Goal: Task Accomplishment & Management: Use online tool/utility

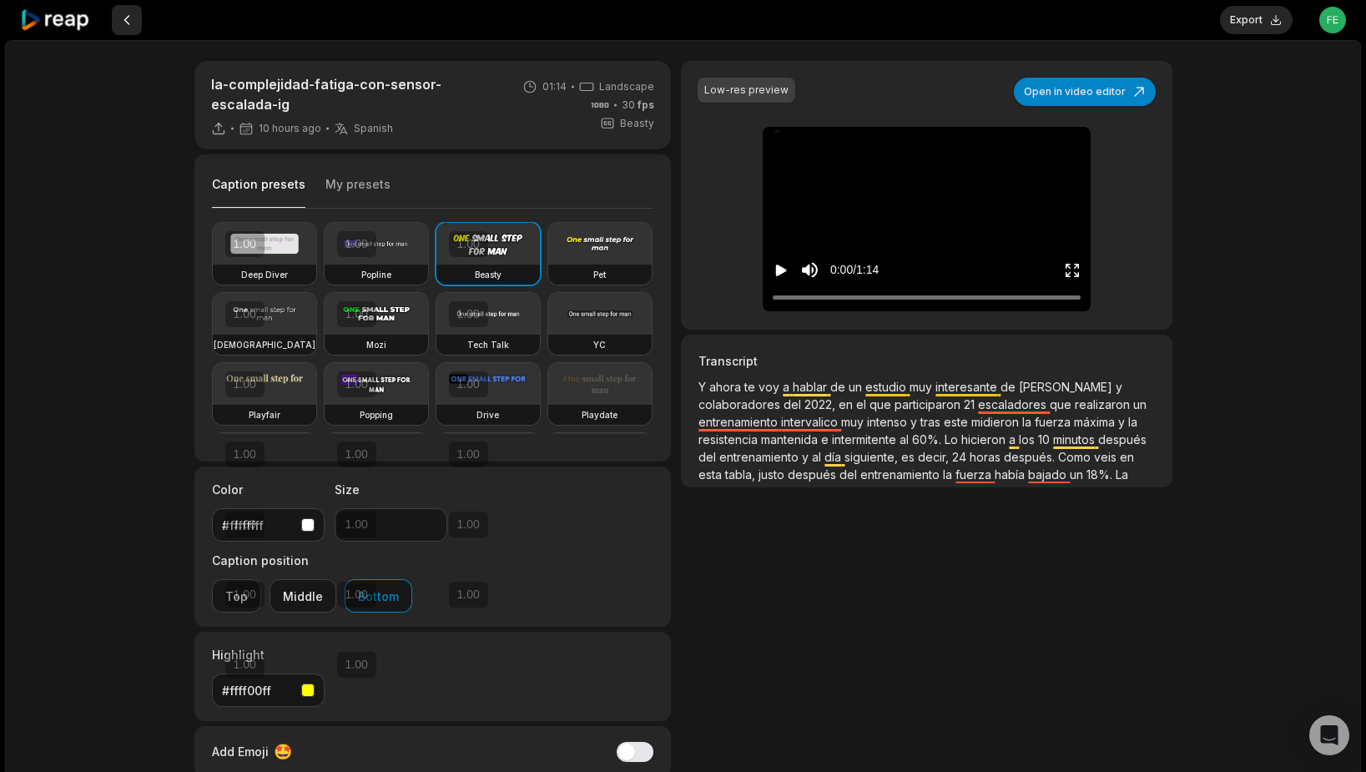
click at [123, 21] on button at bounding box center [127, 20] width 30 height 30
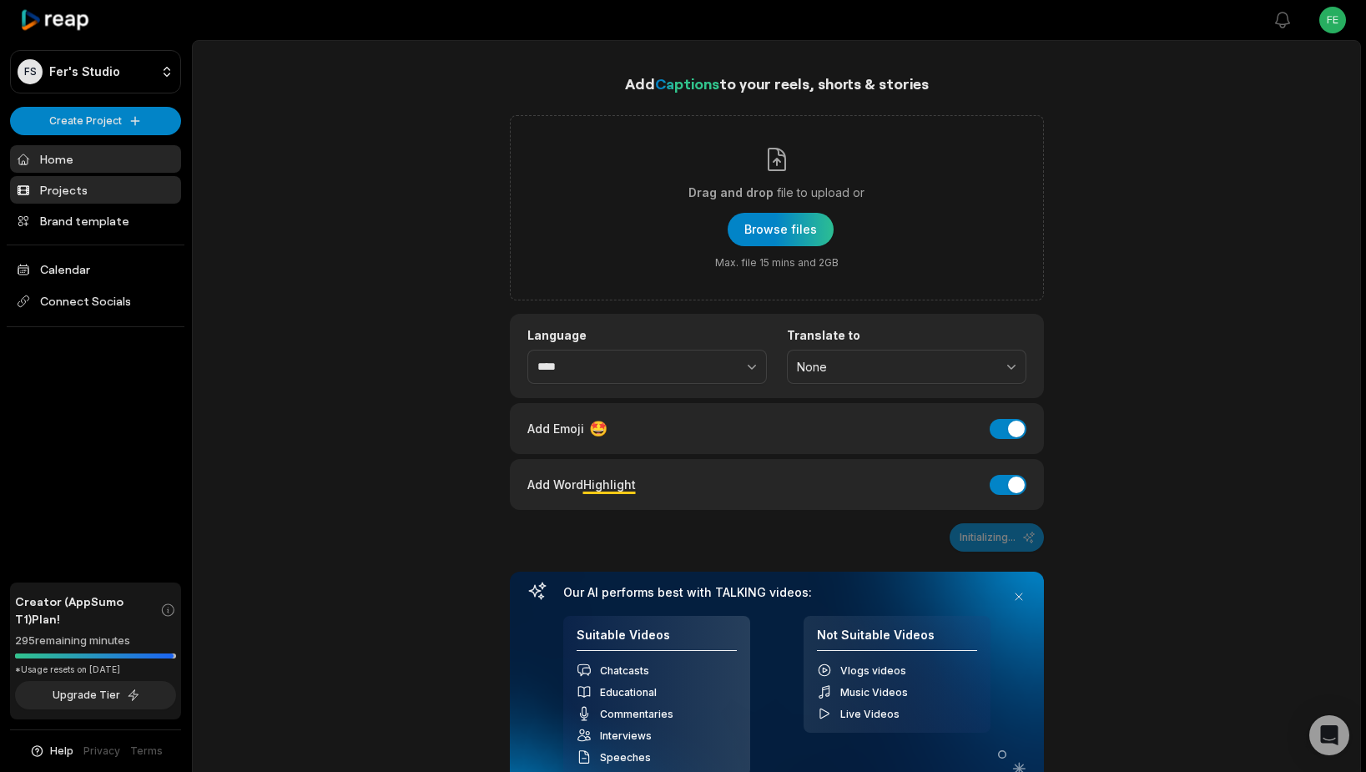
click at [72, 189] on link "Projects" at bounding box center [95, 190] width 171 height 28
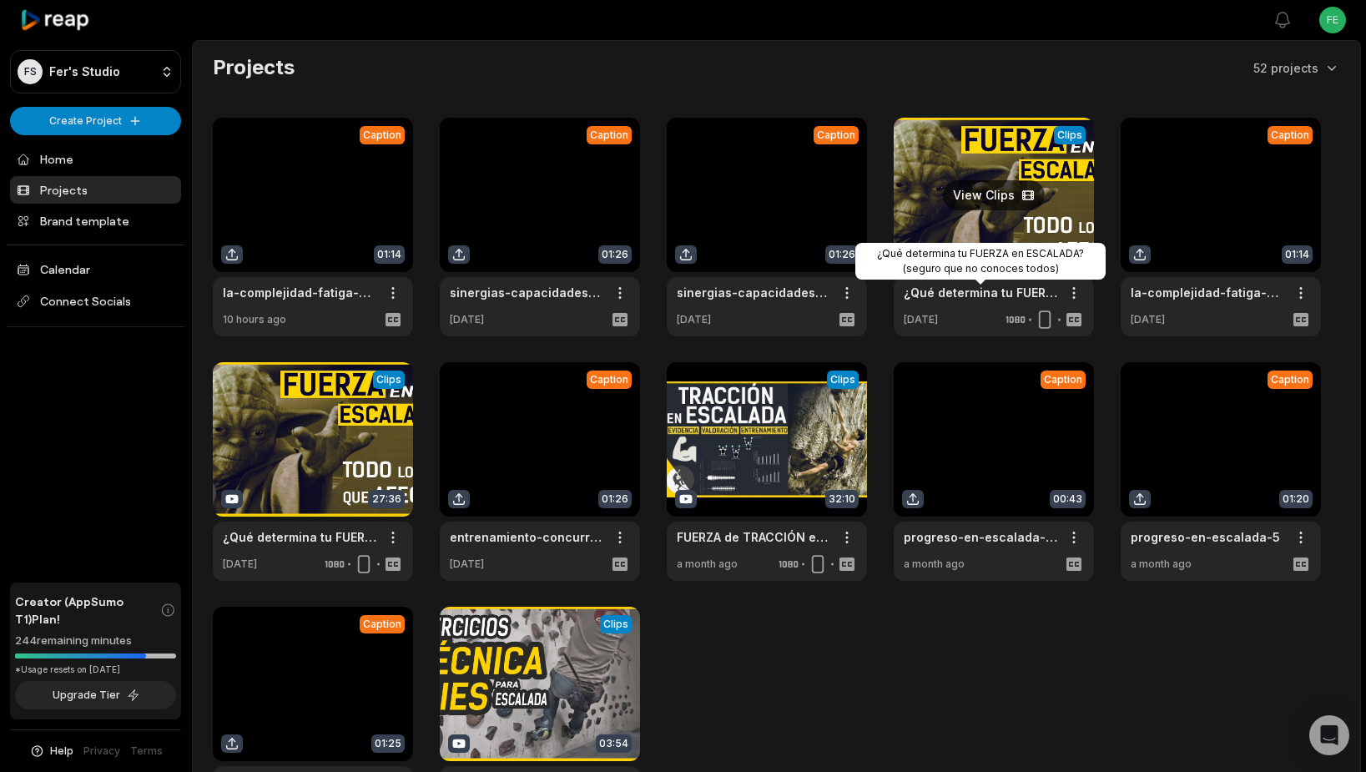
click at [954, 293] on link "¿Qué determina tu FUERZA en ESCALADA? (seguro que no conoces todos)" at bounding box center [981, 293] width 154 height 18
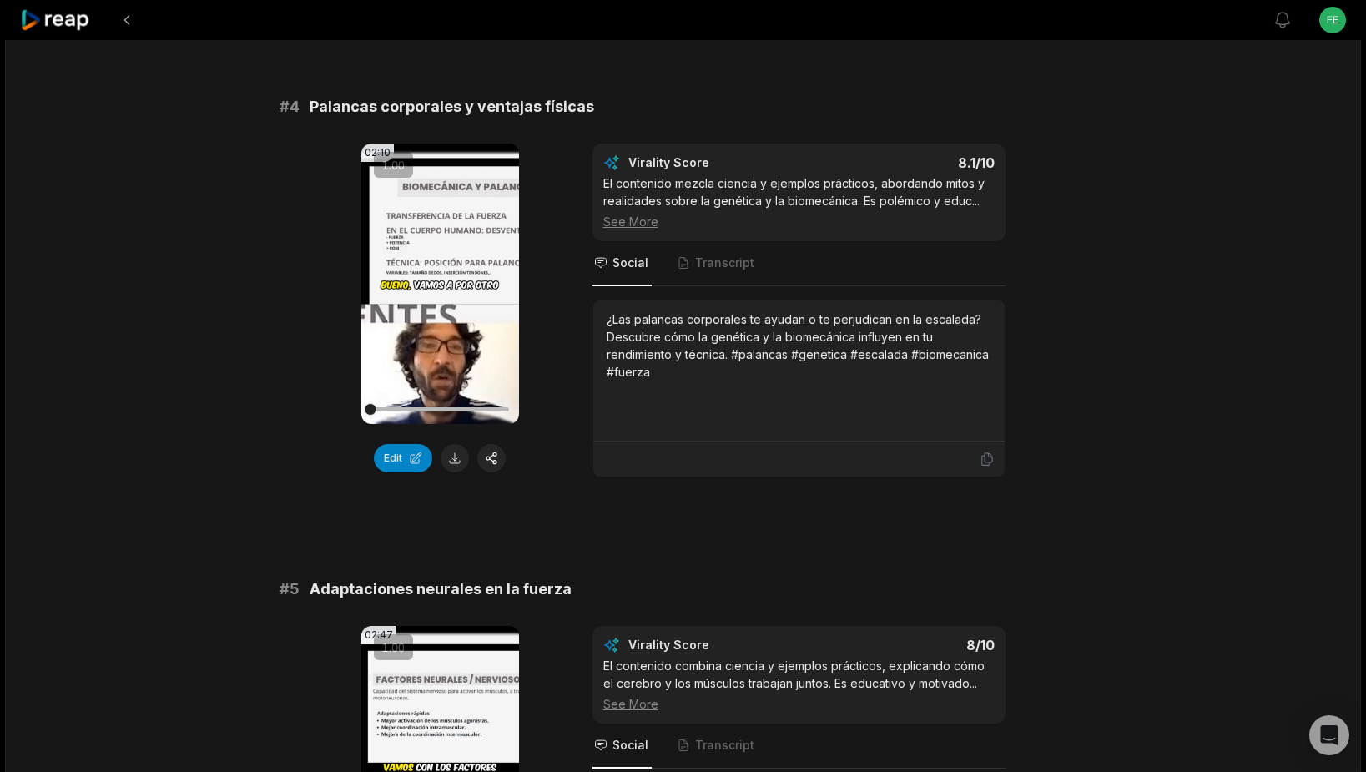
scroll to position [1534, 0]
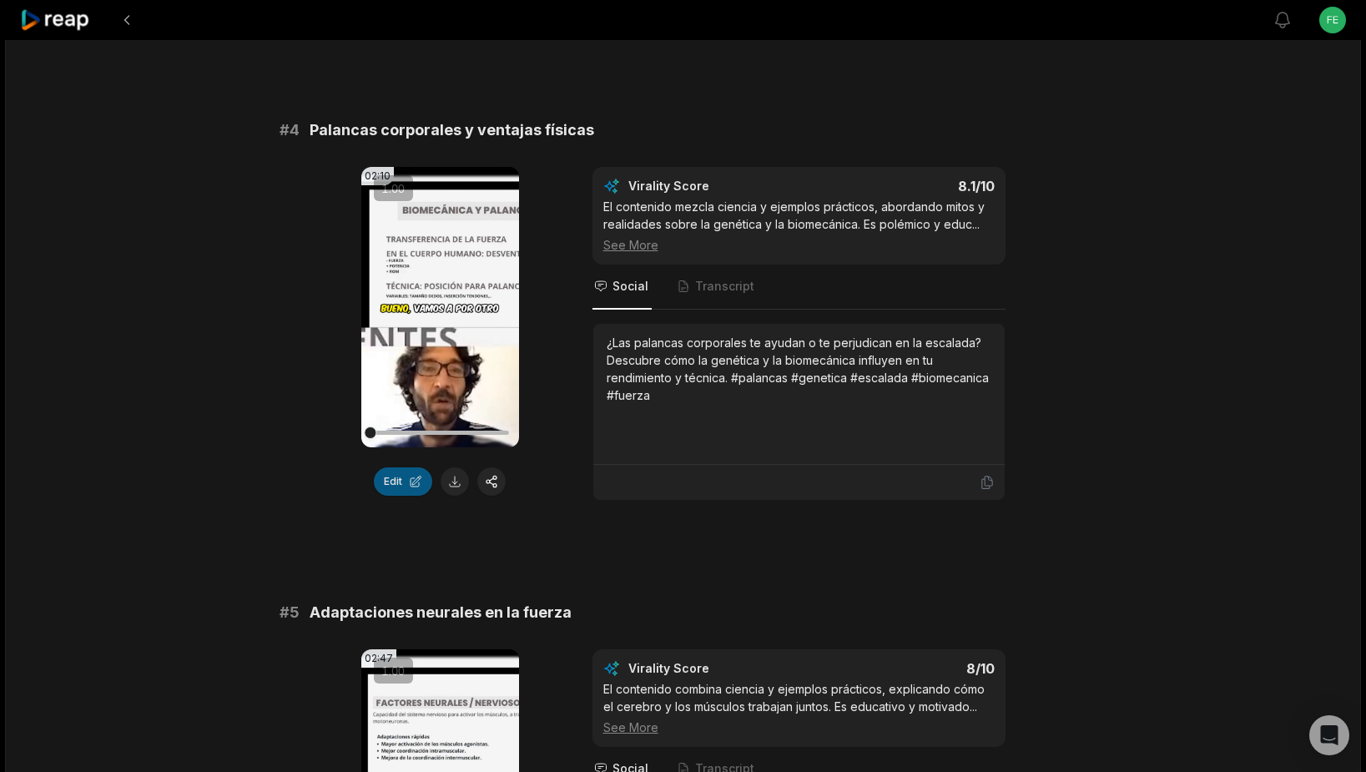
click at [400, 481] on button "Edit" at bounding box center [403, 481] width 58 height 28
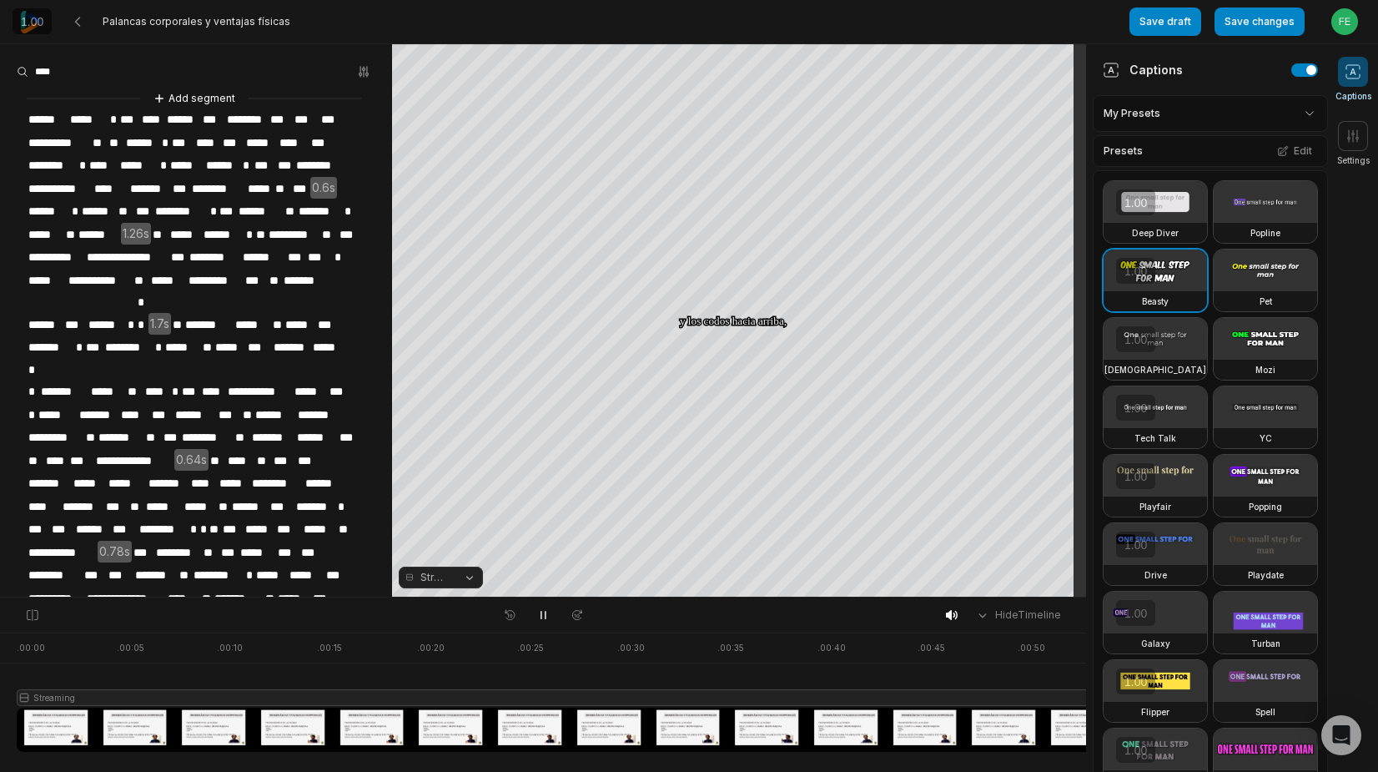
scroll to position [343, 0]
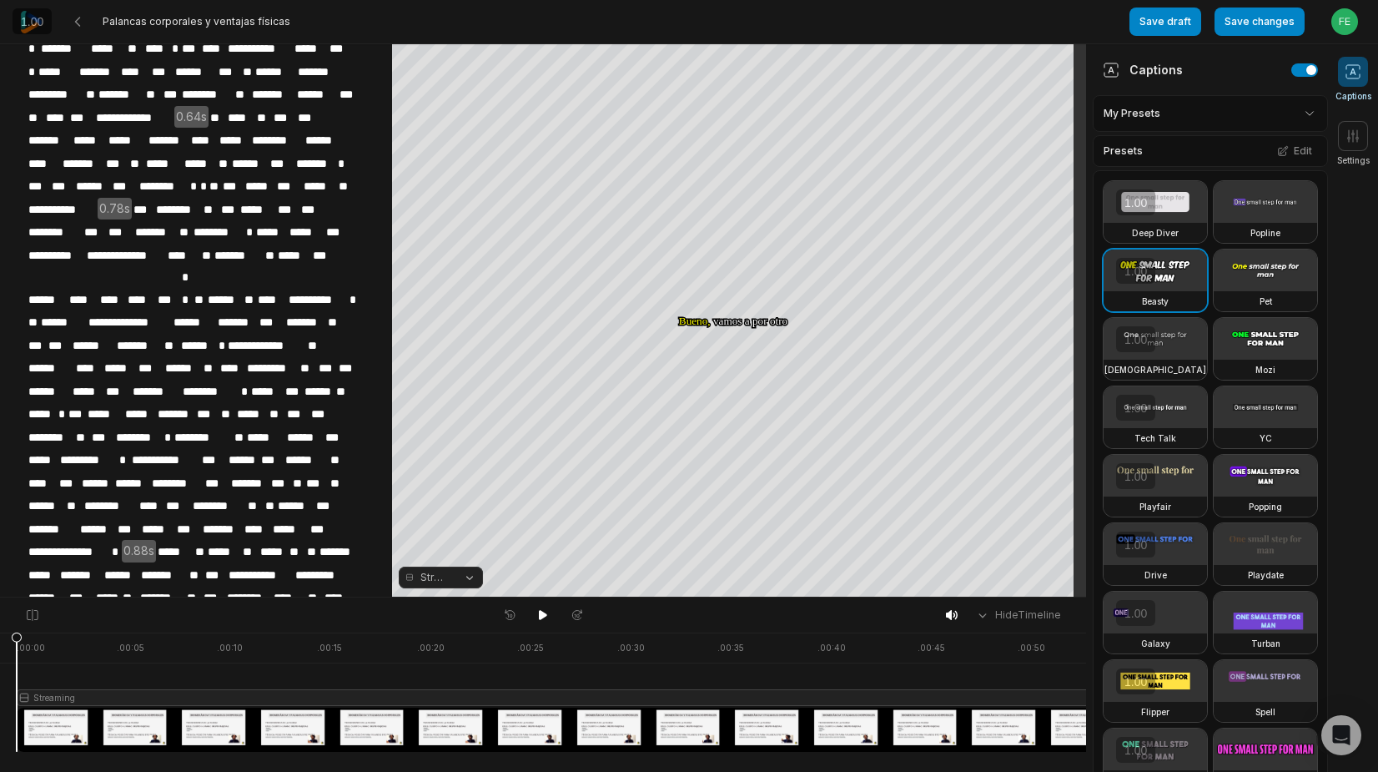
click at [74, 426] on span "********" at bounding box center [51, 437] width 48 height 23
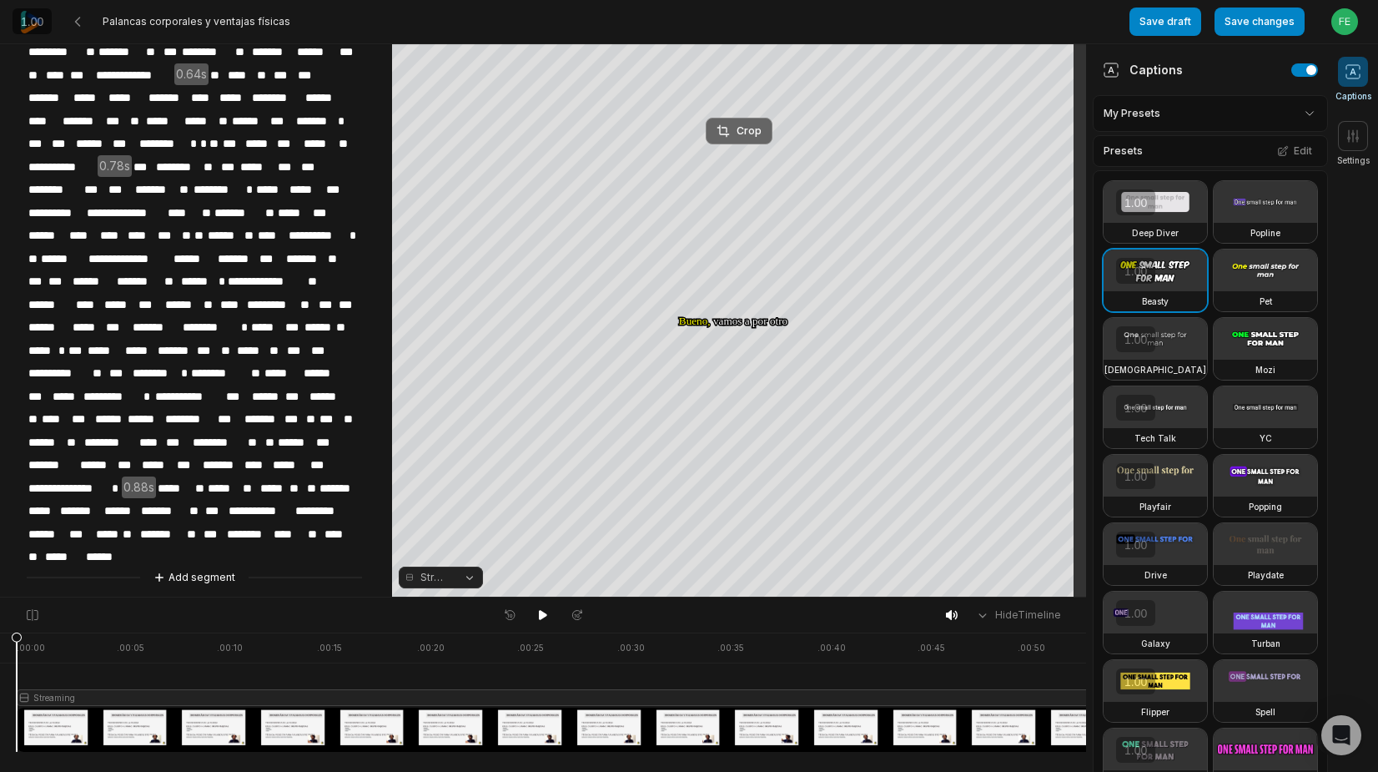
click at [732, 133] on div "Crop" at bounding box center [739, 130] width 45 height 15
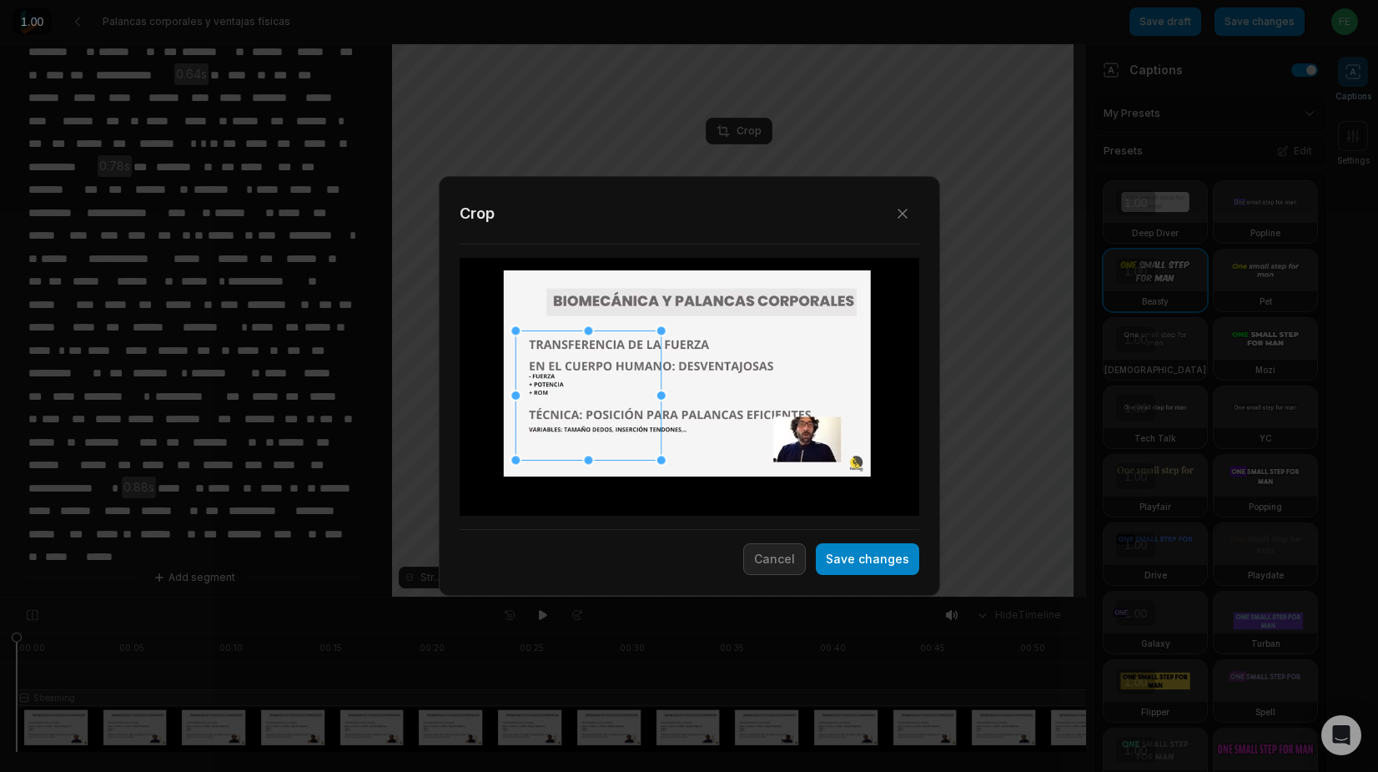
drag, startPoint x: 697, startPoint y: 399, endPoint x: 597, endPoint y: 407, distance: 101.3
click at [597, 407] on div at bounding box center [588, 394] width 145 height 129
drag, startPoint x: 662, startPoint y: 455, endPoint x: 697, endPoint y: 464, distance: 36.2
click at [756, 597] on div "Close Crop Save changes Cancel" at bounding box center [689, 597] width 1378 height 0
drag, startPoint x: 661, startPoint y: 459, endPoint x: 676, endPoint y: 461, distance: 15.2
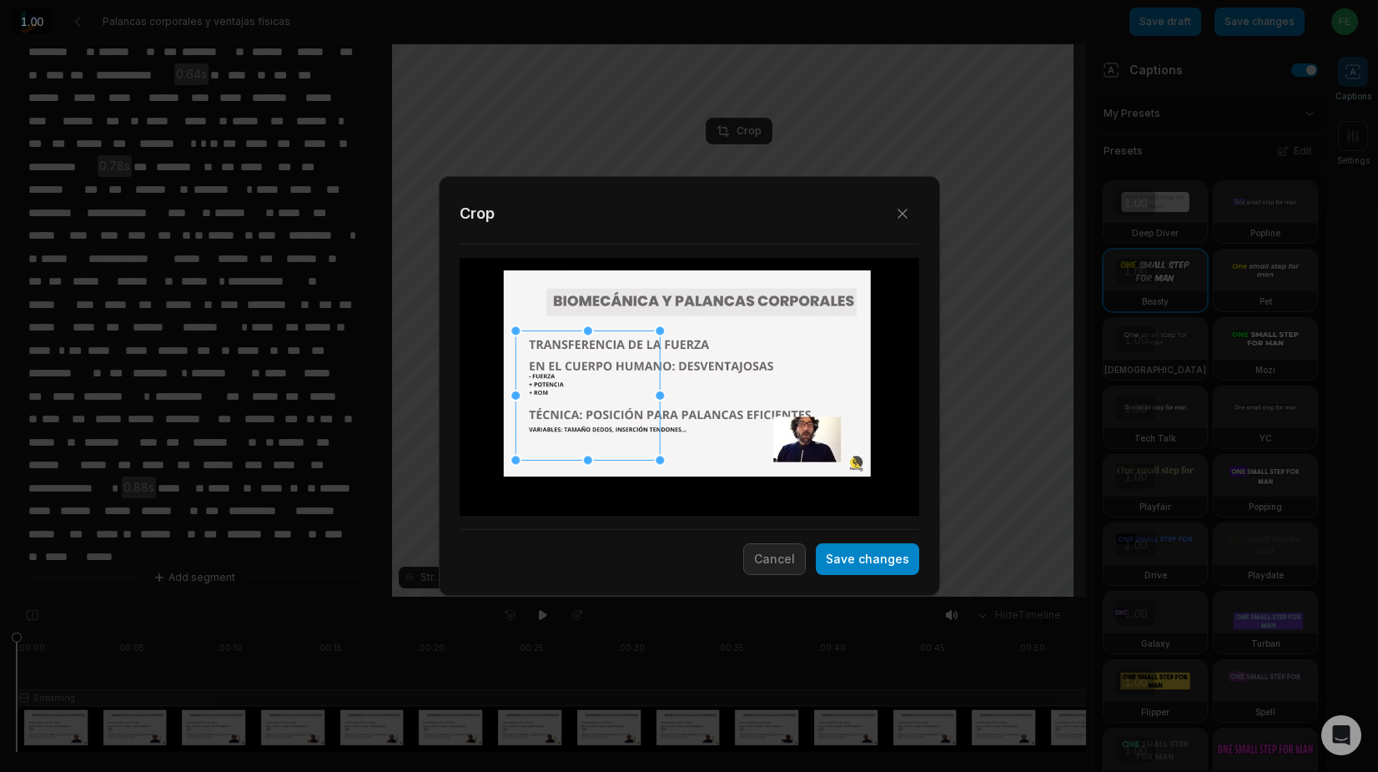
click at [824, 597] on div "Close Crop Save changes Cancel" at bounding box center [689, 597] width 1378 height 0
drag, startPoint x: 658, startPoint y: 460, endPoint x: 960, endPoint y: 632, distance: 347.5
click at [960, 597] on div "Close Crop Save changes Cancel" at bounding box center [689, 597] width 1378 height 0
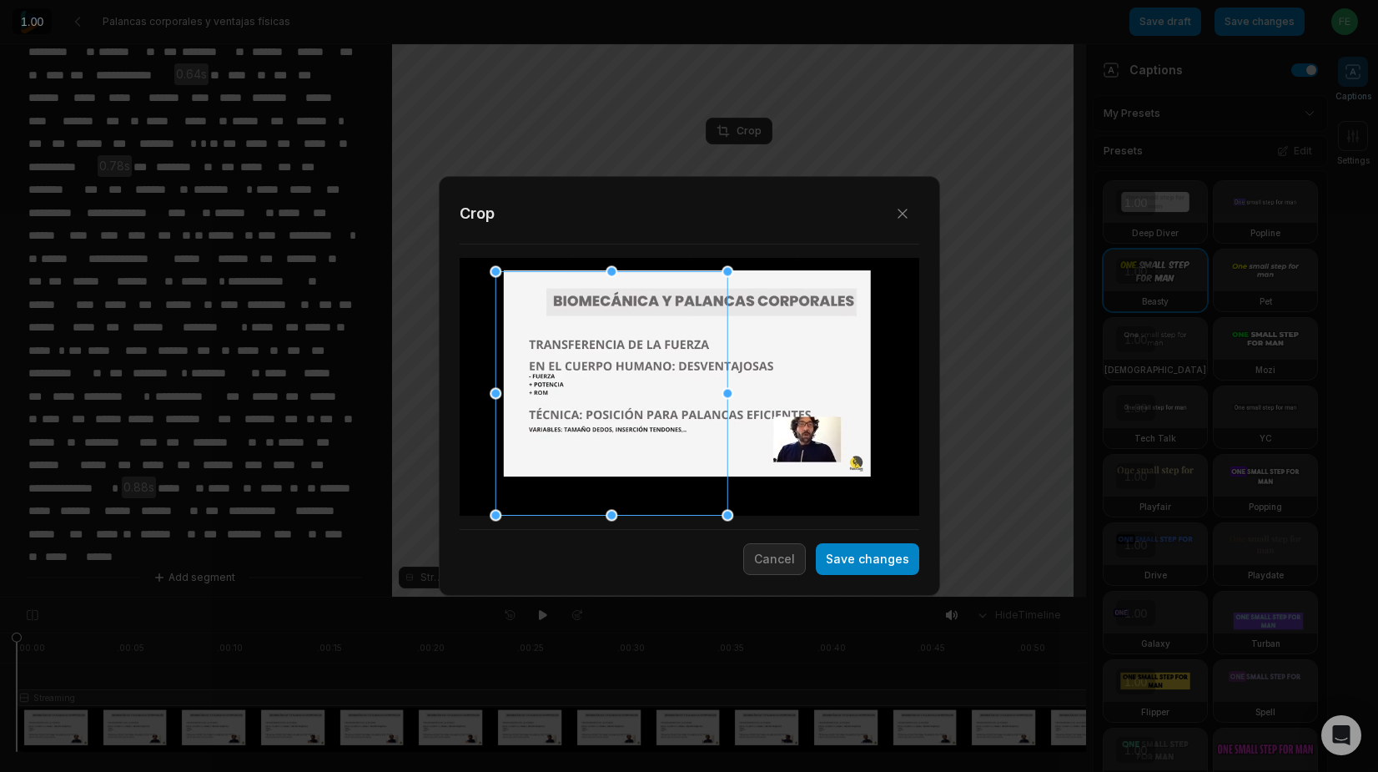
drag, startPoint x: 516, startPoint y: 329, endPoint x: 496, endPoint y: 269, distance: 62.5
click at [496, 269] on div at bounding box center [496, 271] width 12 height 12
click at [672, 415] on div at bounding box center [618, 387] width 232 height 244
drag, startPoint x: 733, startPoint y: 386, endPoint x: 836, endPoint y: 385, distance: 102.6
click at [836, 597] on div "Close Crop Save changes Cancel" at bounding box center [689, 597] width 1378 height 0
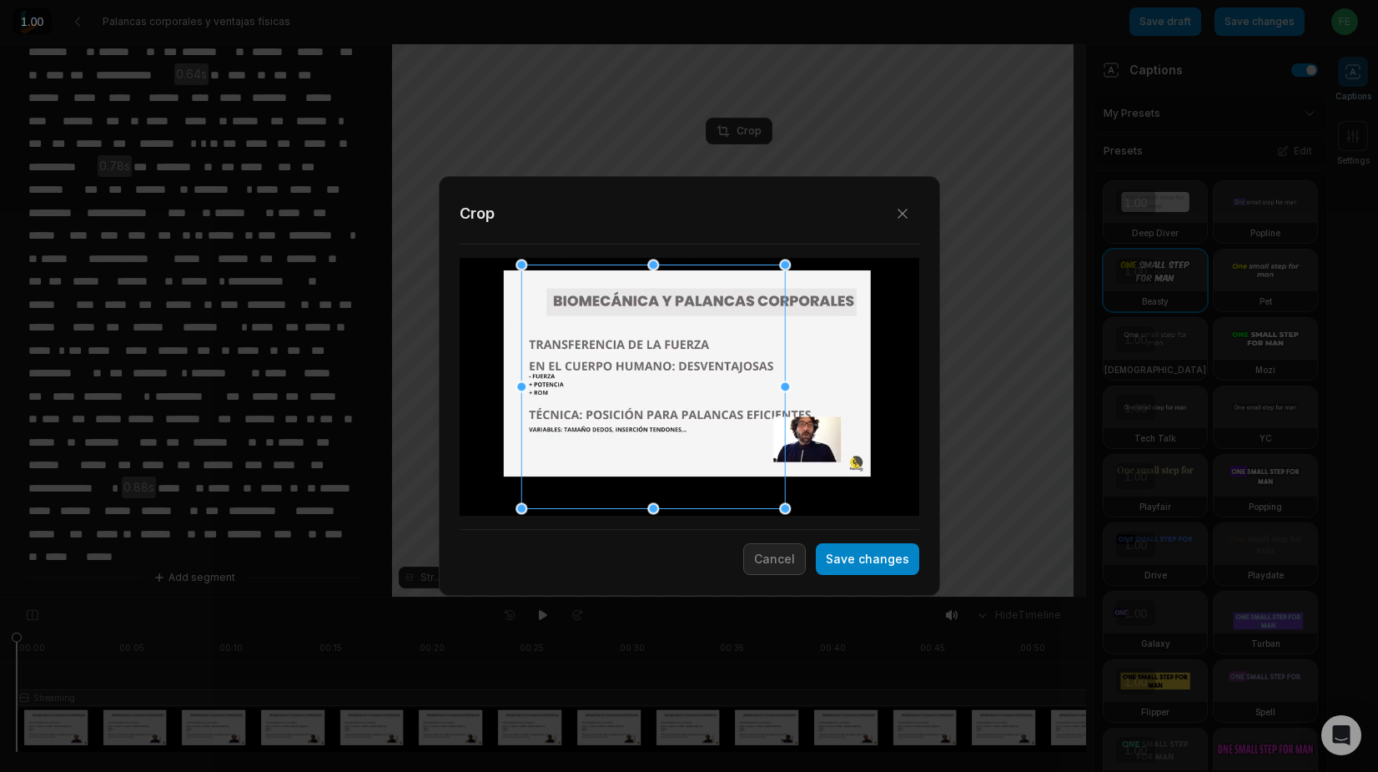
drag, startPoint x: 701, startPoint y: 417, endPoint x: 714, endPoint y: 416, distance: 13.4
click at [714, 416] on div at bounding box center [653, 386] width 264 height 244
drag, startPoint x: 753, startPoint y: 439, endPoint x: 756, endPoint y: 389, distance: 50.1
click at [756, 389] on div at bounding box center [657, 380] width 264 height 244
click at [874, 569] on button "Save changes" at bounding box center [867, 559] width 103 height 32
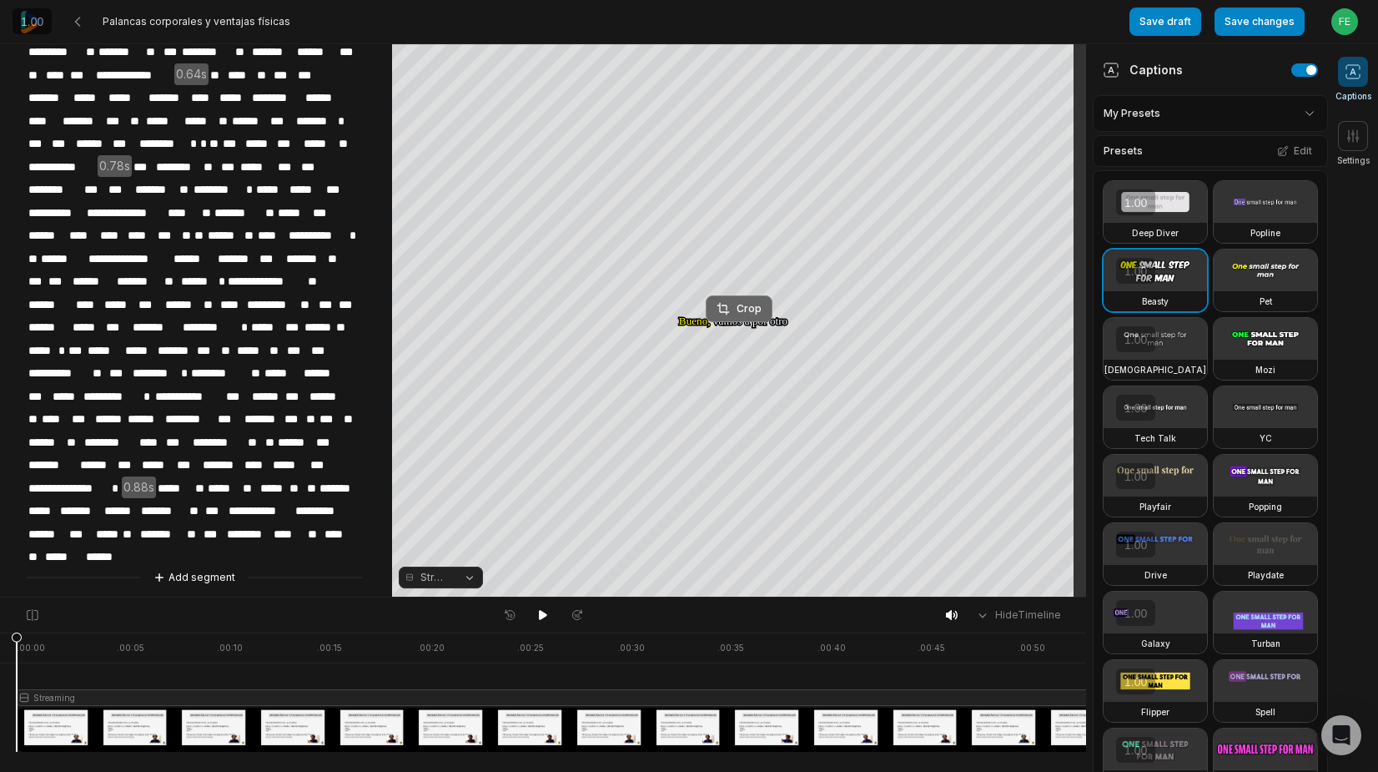
click at [731, 311] on div "Crop" at bounding box center [739, 308] width 45 height 15
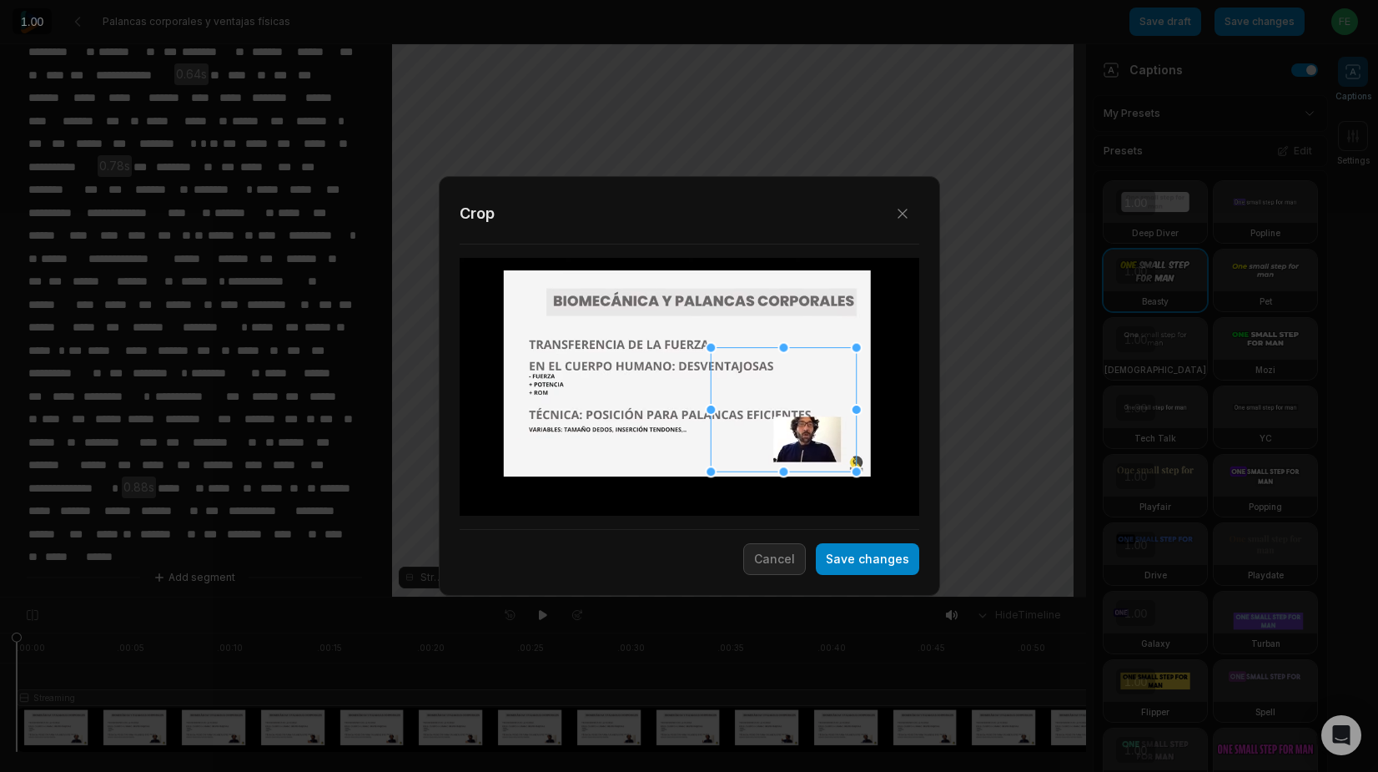
drag, startPoint x: 738, startPoint y: 418, endPoint x: 832, endPoint y: 441, distance: 96.1
click at [832, 441] on div at bounding box center [783, 409] width 145 height 124
drag, startPoint x: 709, startPoint y: 348, endPoint x: 770, endPoint y: 413, distance: 89.1
click at [771, 413] on div at bounding box center [769, 411] width 12 height 12
drag, startPoint x: 853, startPoint y: 472, endPoint x: 838, endPoint y: 464, distance: 17.2
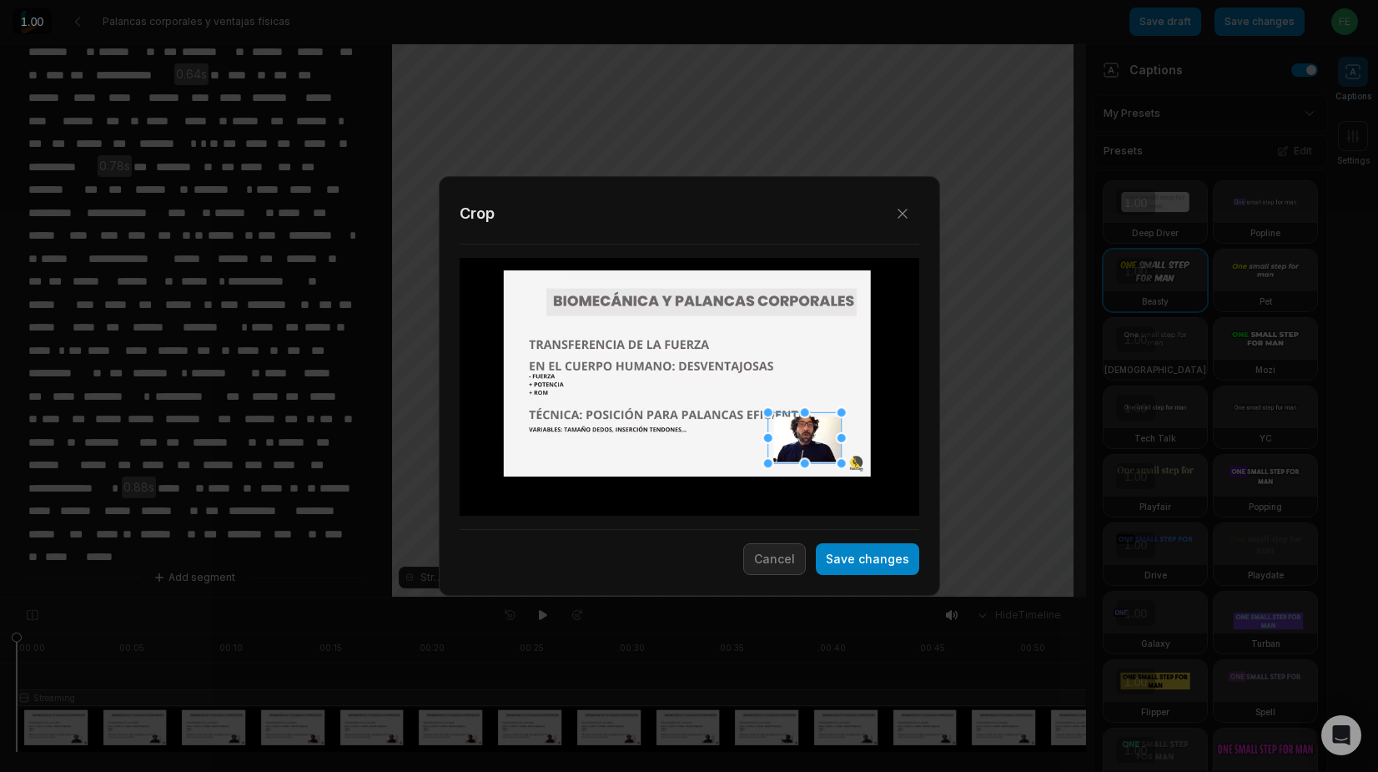
click at [838, 464] on div at bounding box center [842, 463] width 12 height 12
click at [862, 557] on button "Save changes" at bounding box center [867, 559] width 103 height 32
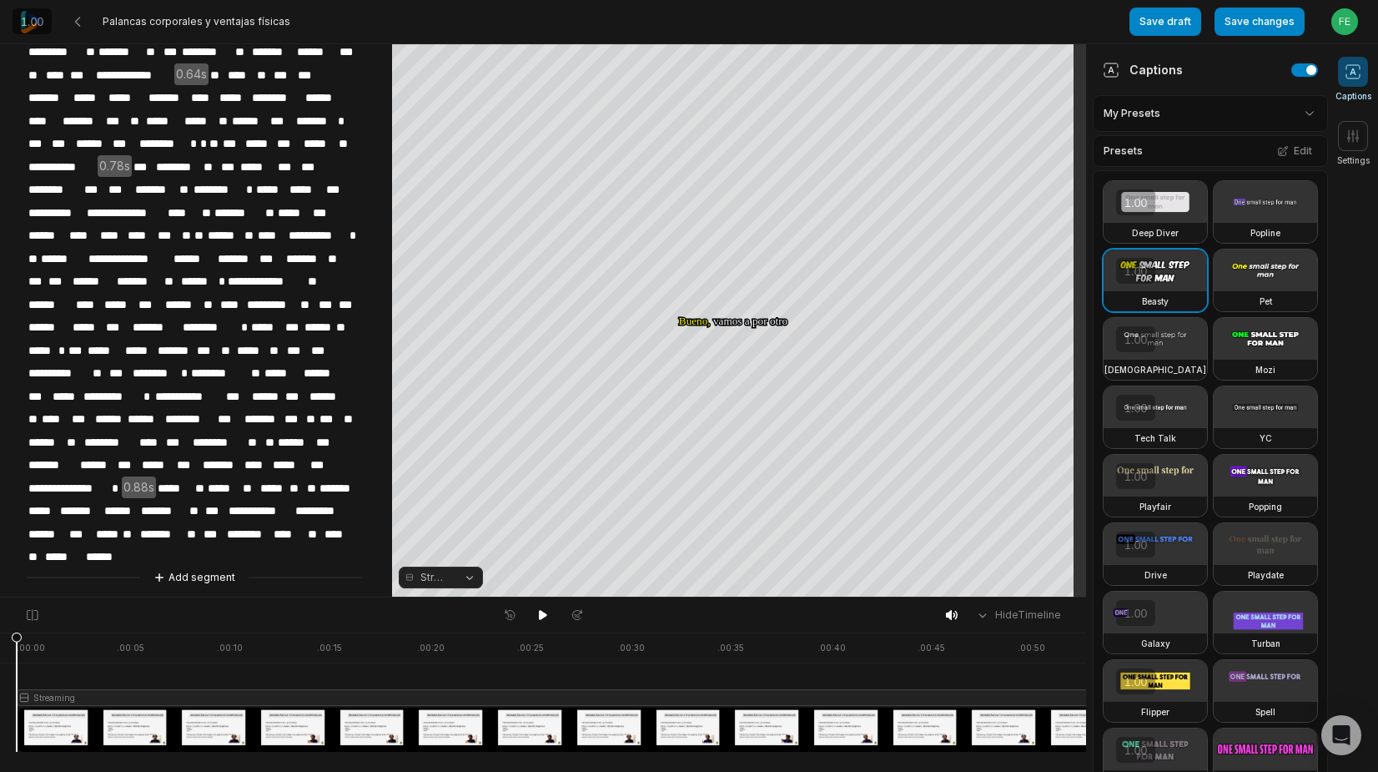
click at [500, 665] on div at bounding box center [1320, 691] width 2607 height 119
click at [999, 675] on div at bounding box center [1320, 691] width 2607 height 119
click at [1243, 22] on button "Save changes" at bounding box center [1260, 22] width 90 height 28
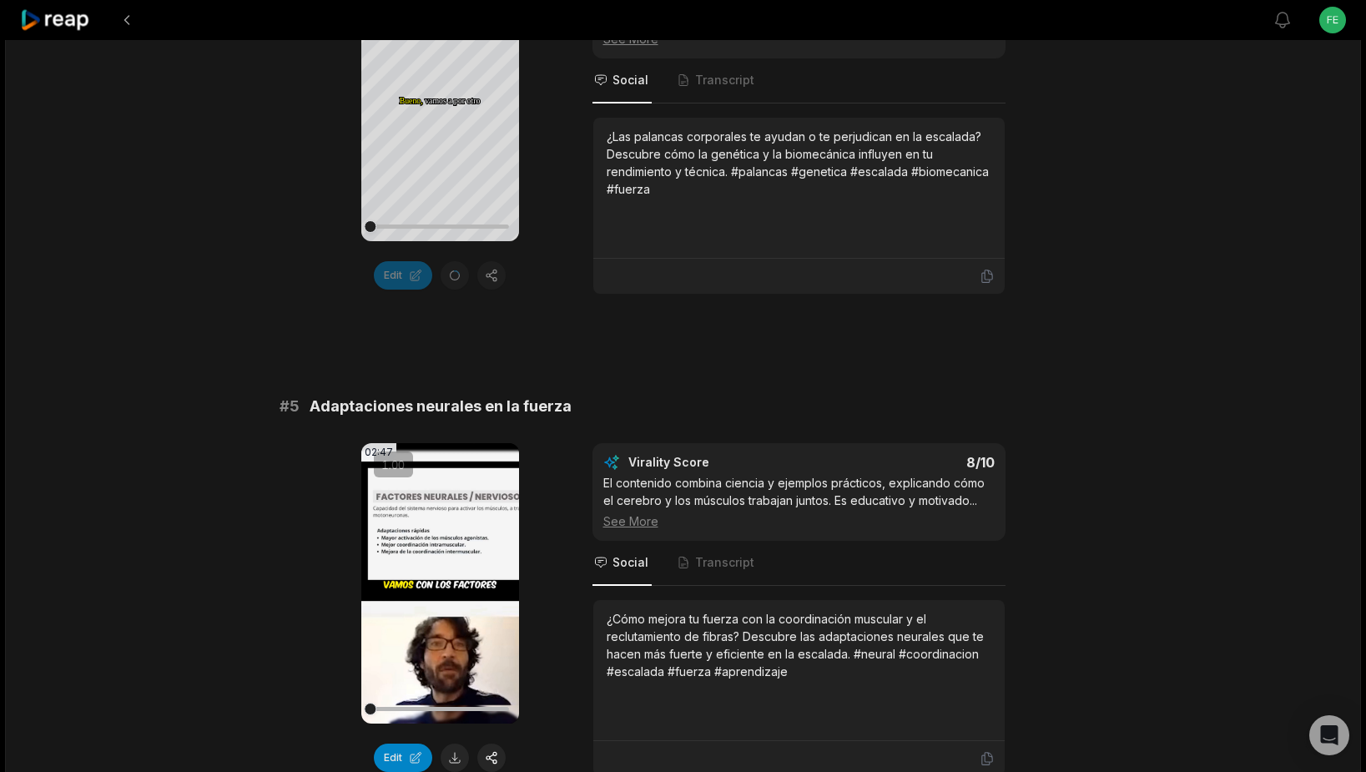
scroll to position [1881, 0]
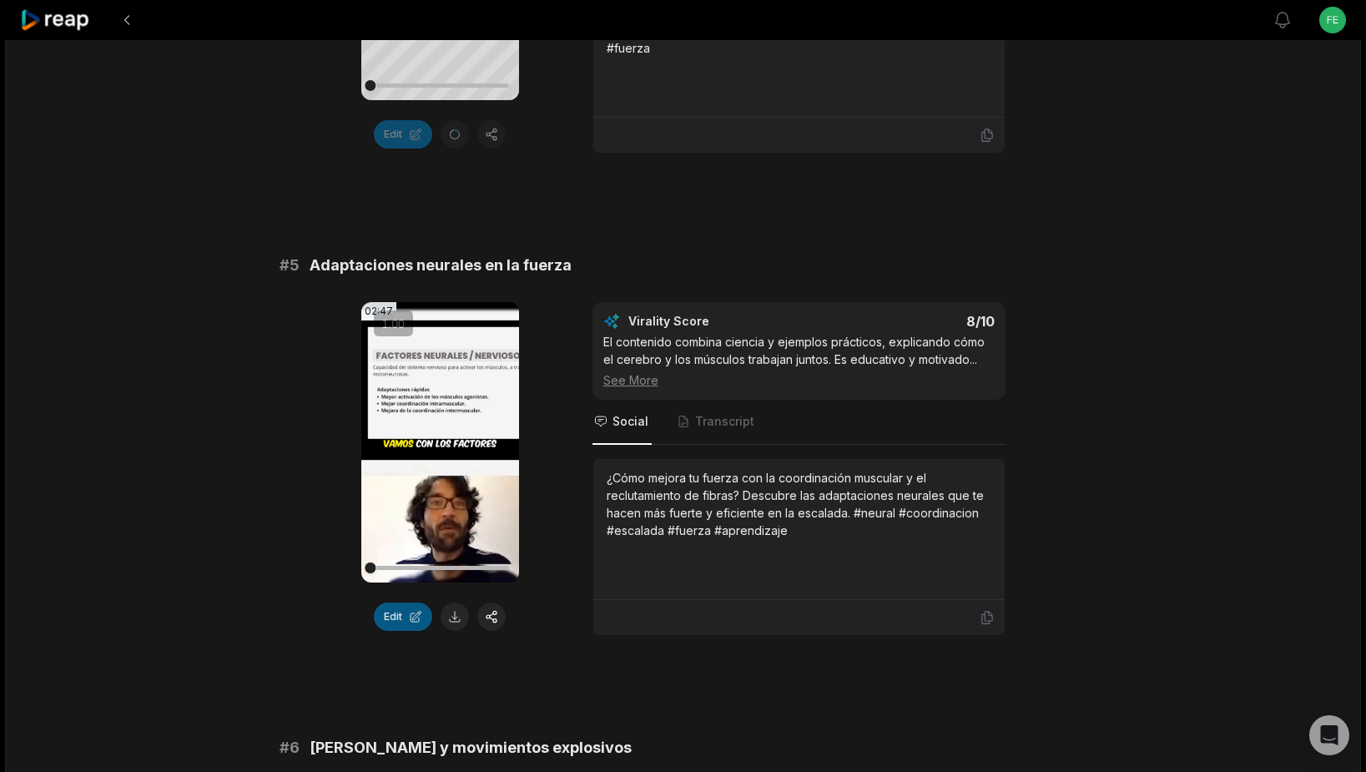
click at [396, 622] on button "Edit" at bounding box center [403, 616] width 58 height 28
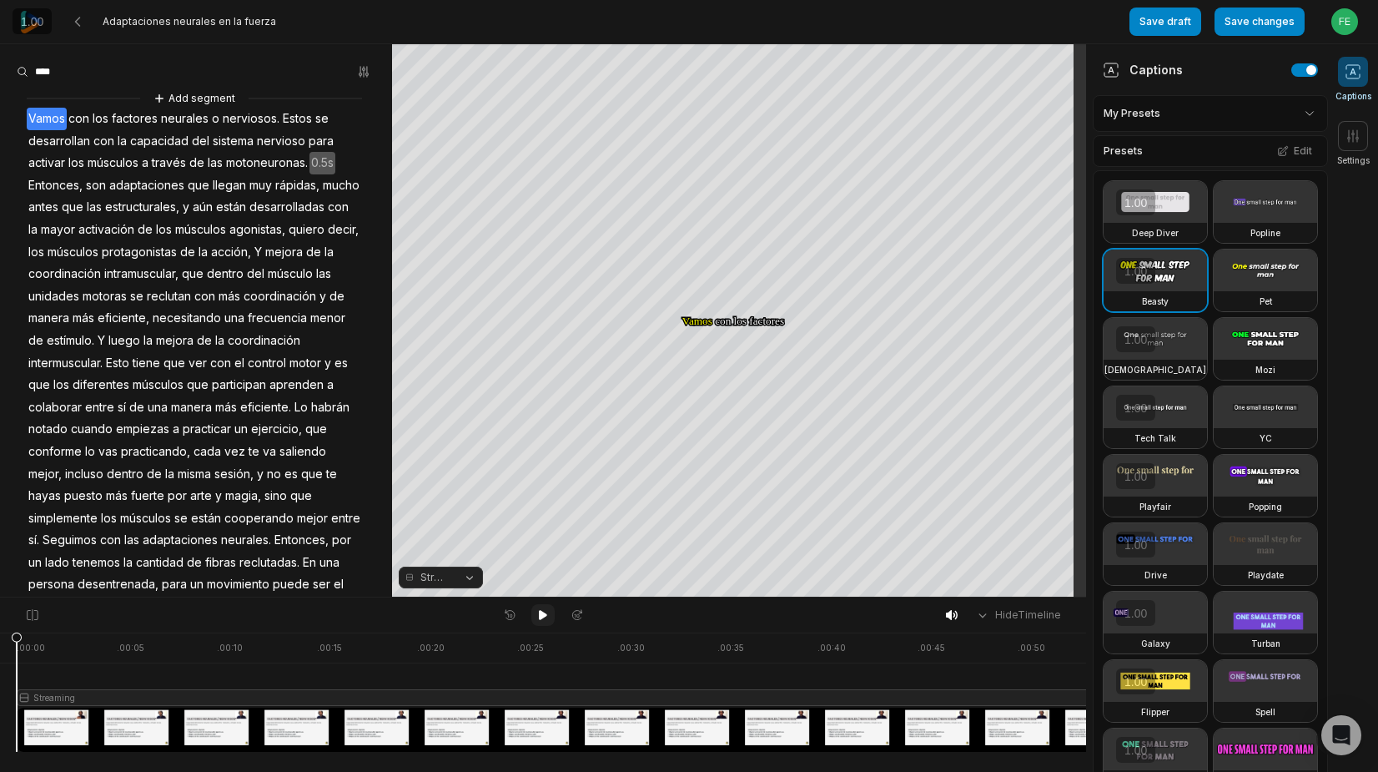
click at [544, 617] on icon at bounding box center [542, 614] width 13 height 13
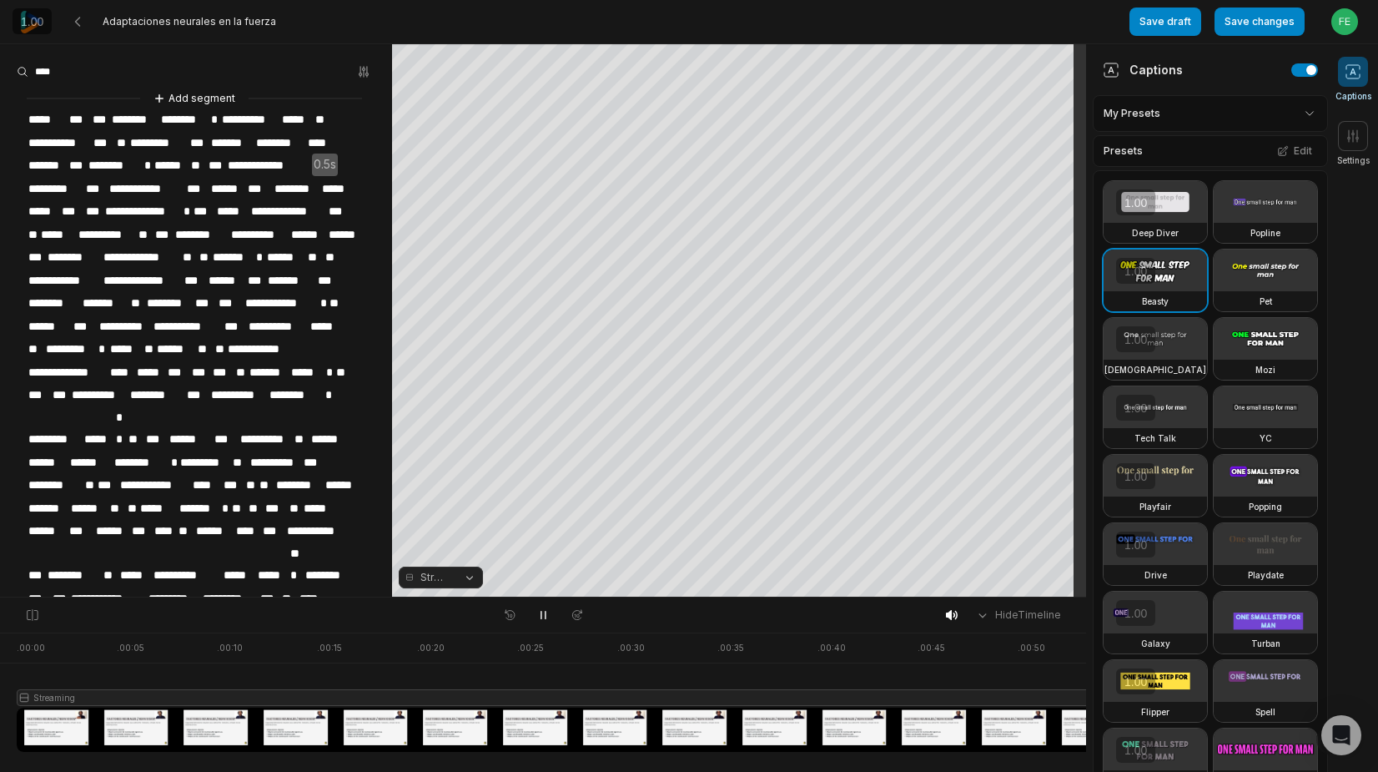
scroll to position [376, 0]
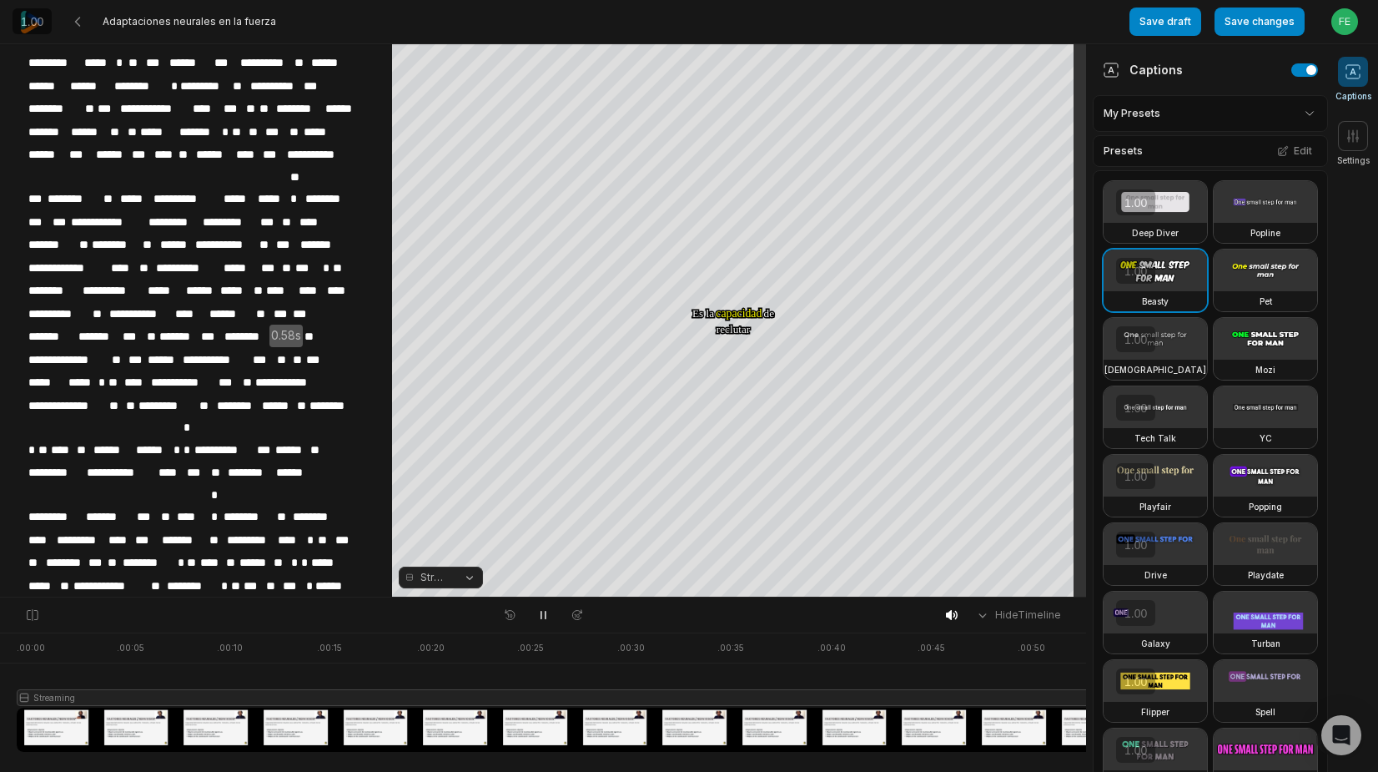
click at [123, 371] on span "****" at bounding box center [136, 382] width 27 height 23
click at [117, 371] on span "**" at bounding box center [115, 382] width 17 height 23
click at [123, 371] on span "****" at bounding box center [136, 382] width 27 height 23
click at [120, 371] on span "**" at bounding box center [115, 382] width 17 height 23
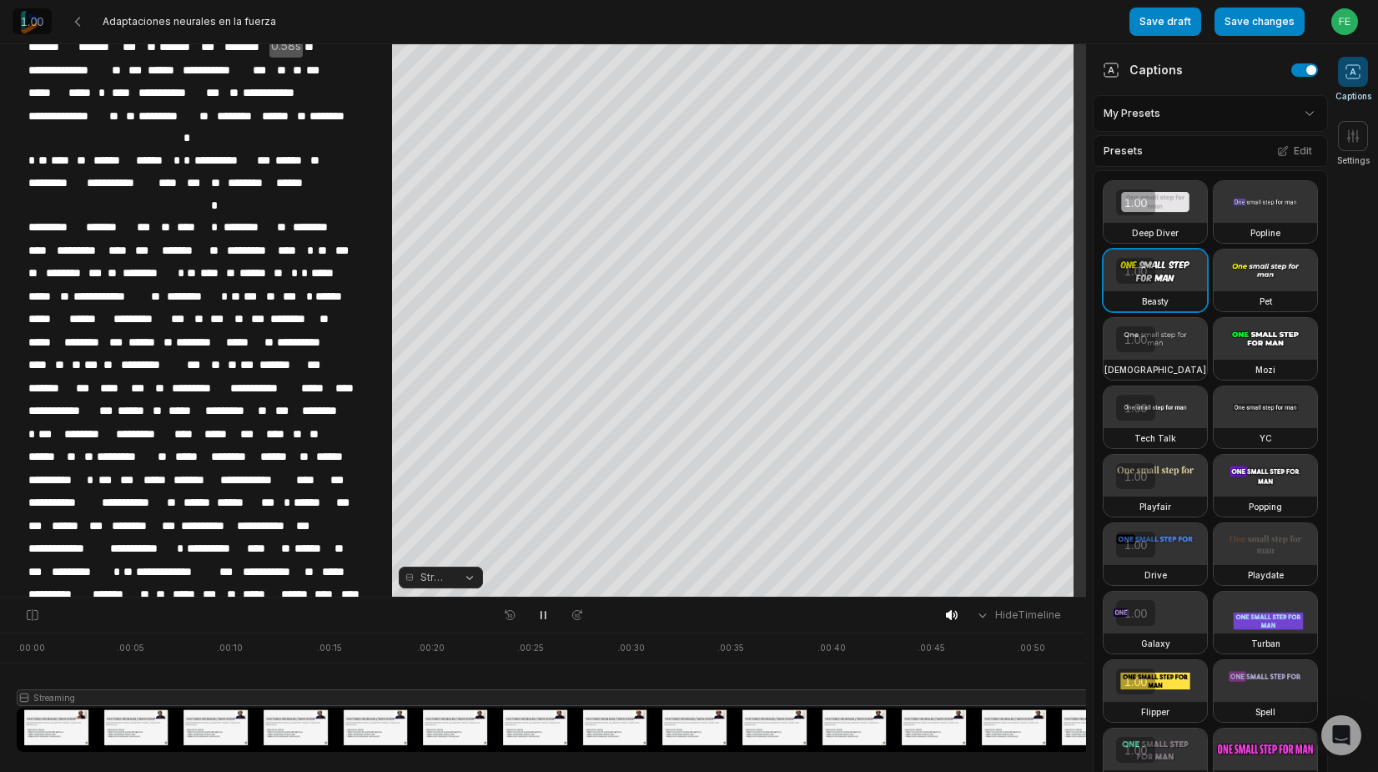
scroll to position [720, 0]
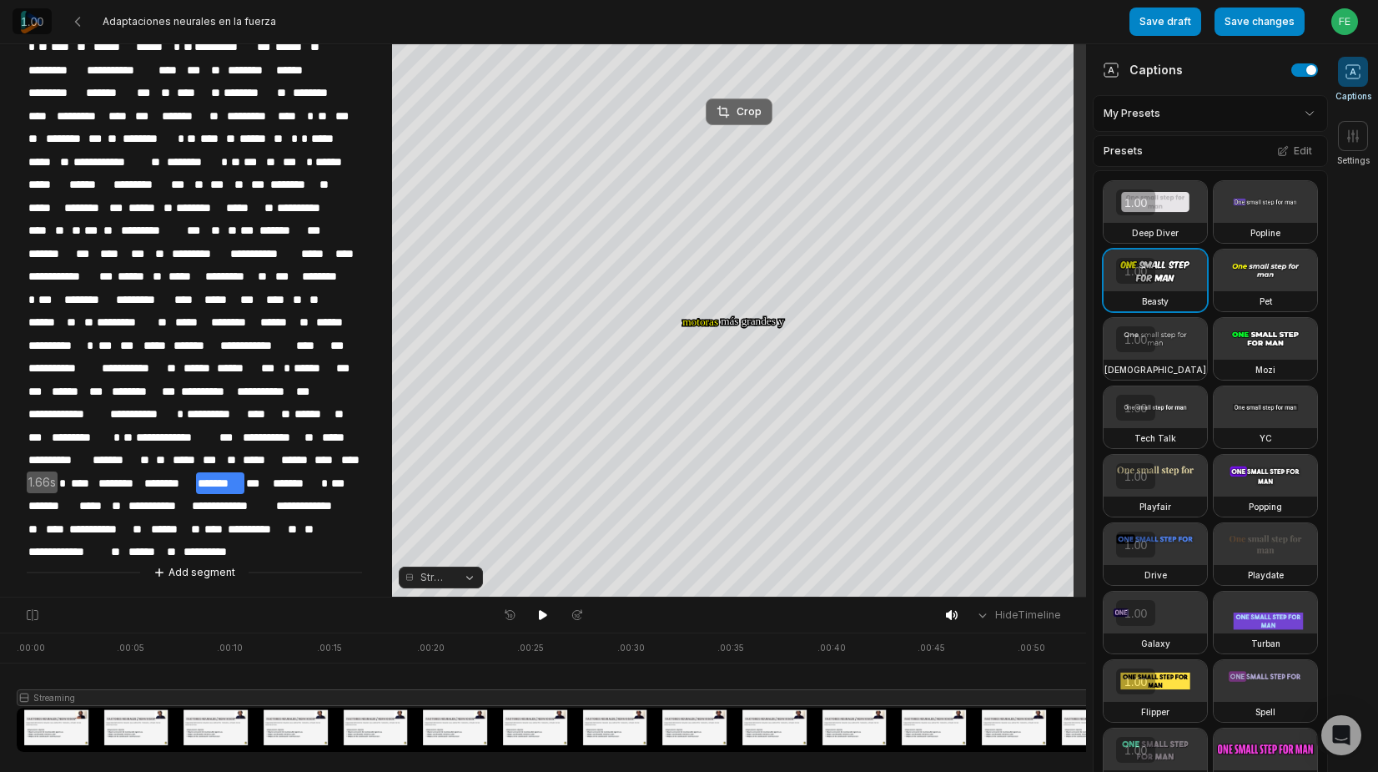
click at [732, 103] on button "Crop" at bounding box center [739, 111] width 67 height 27
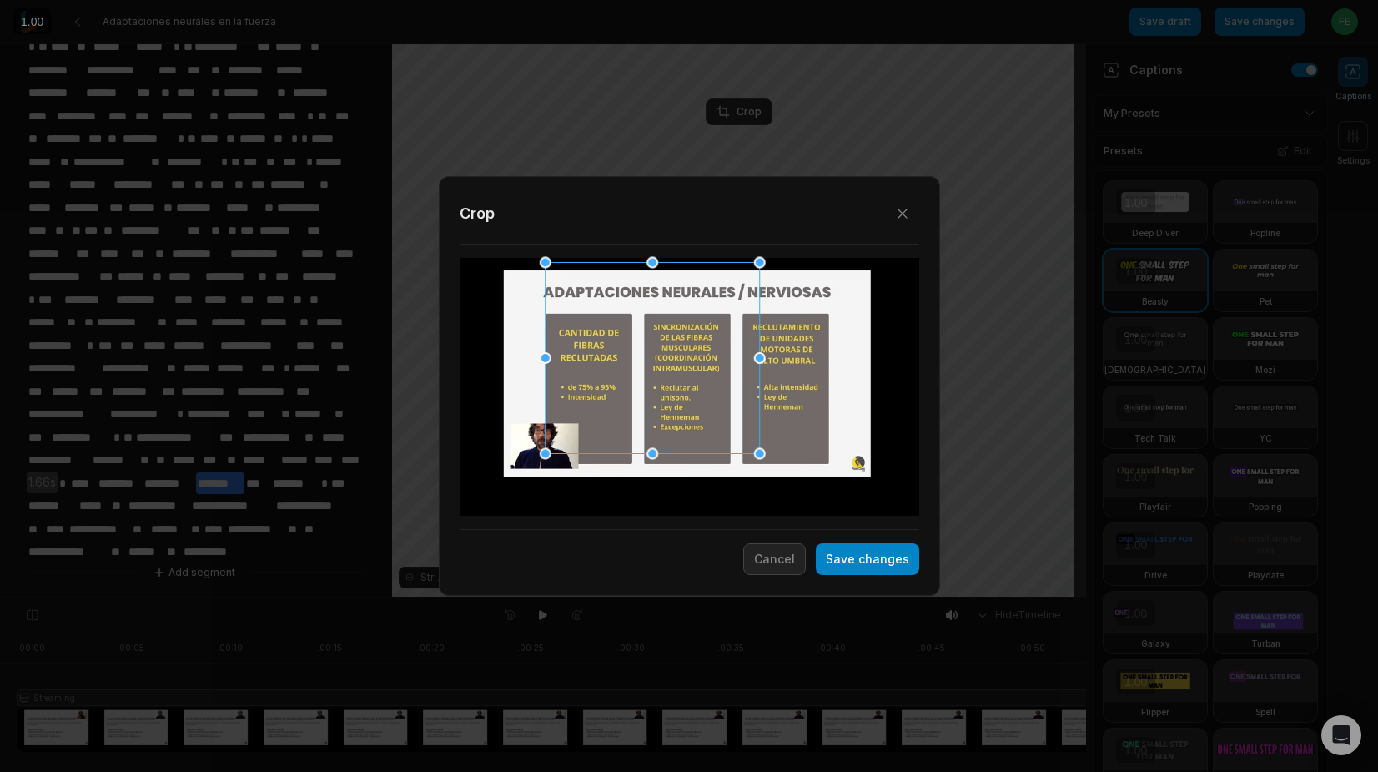
drag, startPoint x: 617, startPoint y: 320, endPoint x: 426, endPoint y: 200, distance: 225.0
click at [418, 597] on div "Close Crop Save changes Cancel" at bounding box center [689, 597] width 1378 height 0
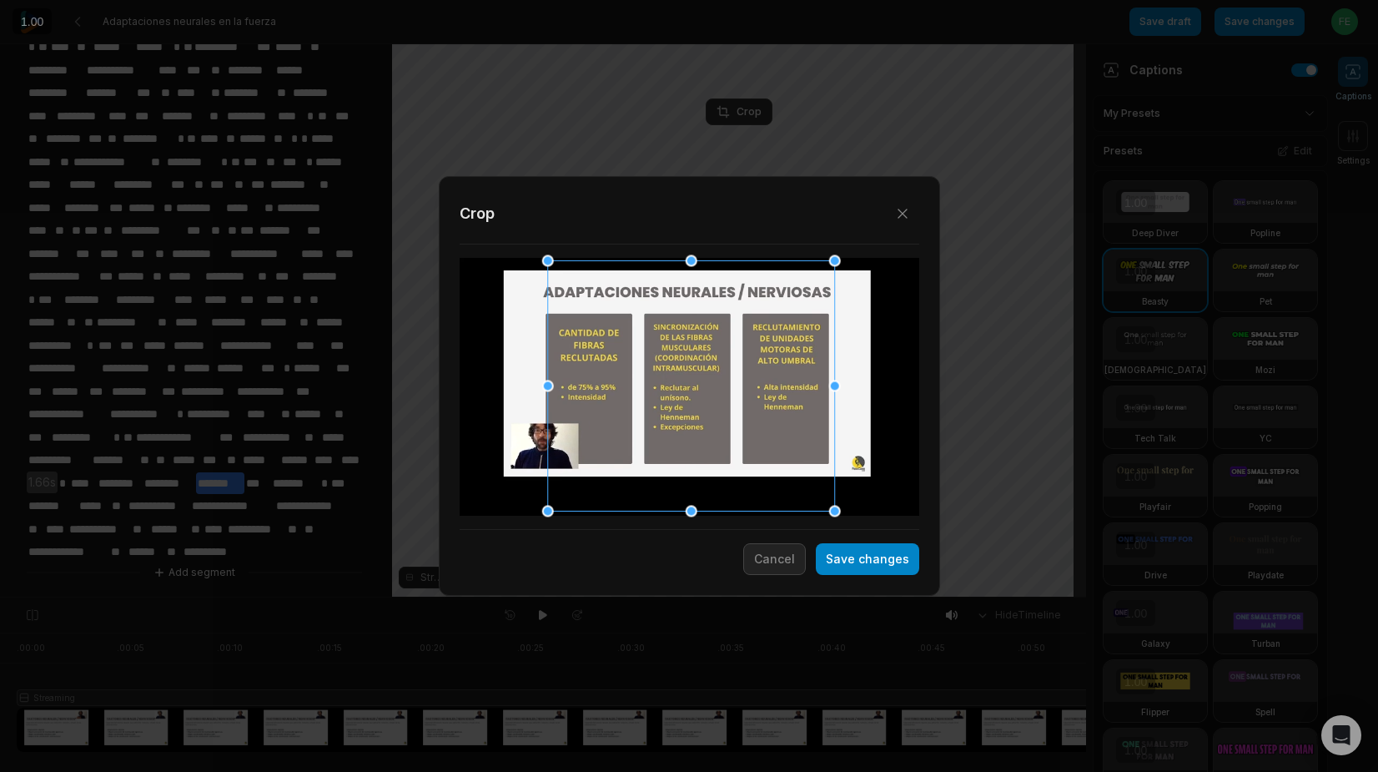
drag, startPoint x: 763, startPoint y: 451, endPoint x: 1060, endPoint y: 584, distance: 325.6
click at [1105, 597] on div "Close Crop Save changes Cancel" at bounding box center [689, 597] width 1378 height 0
click at [752, 430] on div at bounding box center [686, 383] width 287 height 250
drag, startPoint x: 768, startPoint y: 411, endPoint x: 768, endPoint y: 369, distance: 42.6
click at [768, 369] on div at bounding box center [686, 383] width 287 height 250
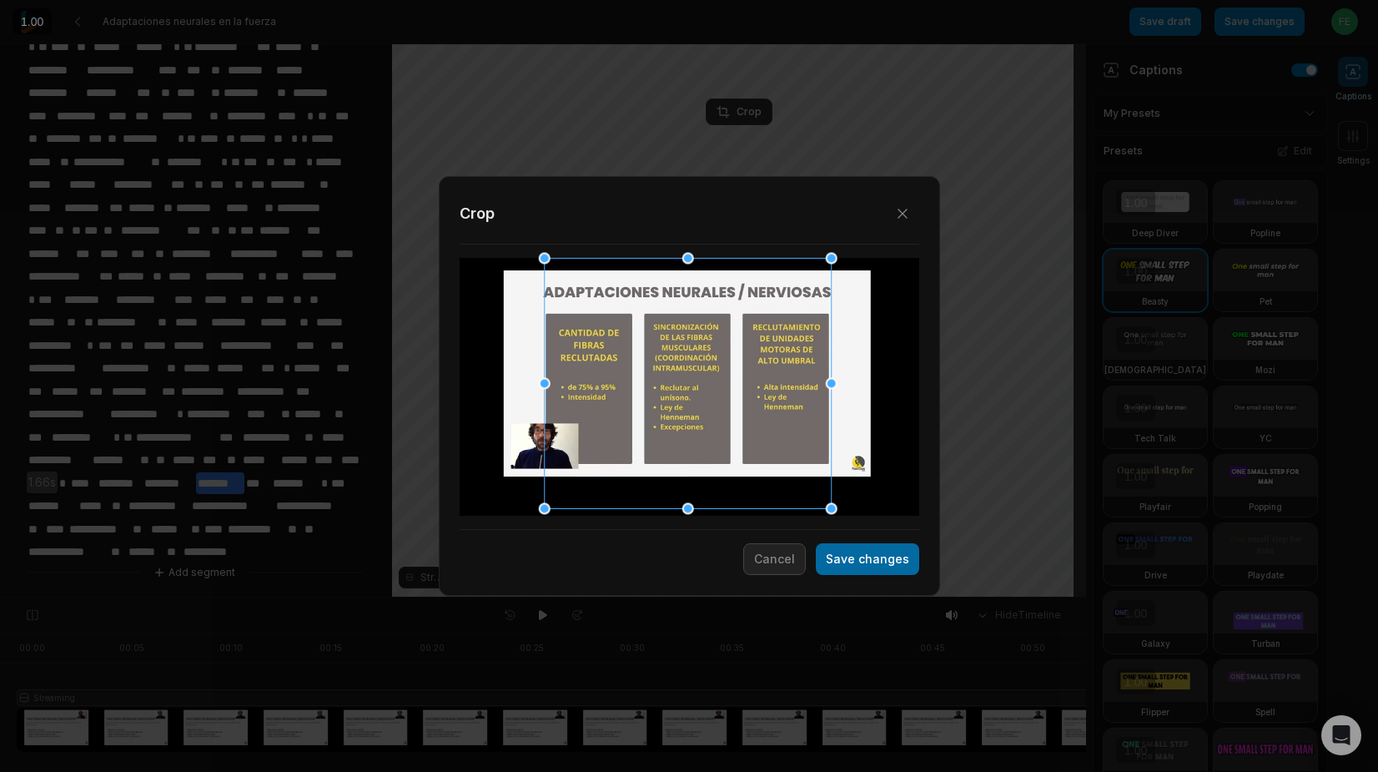
click at [854, 564] on button "Save changes" at bounding box center [867, 559] width 103 height 32
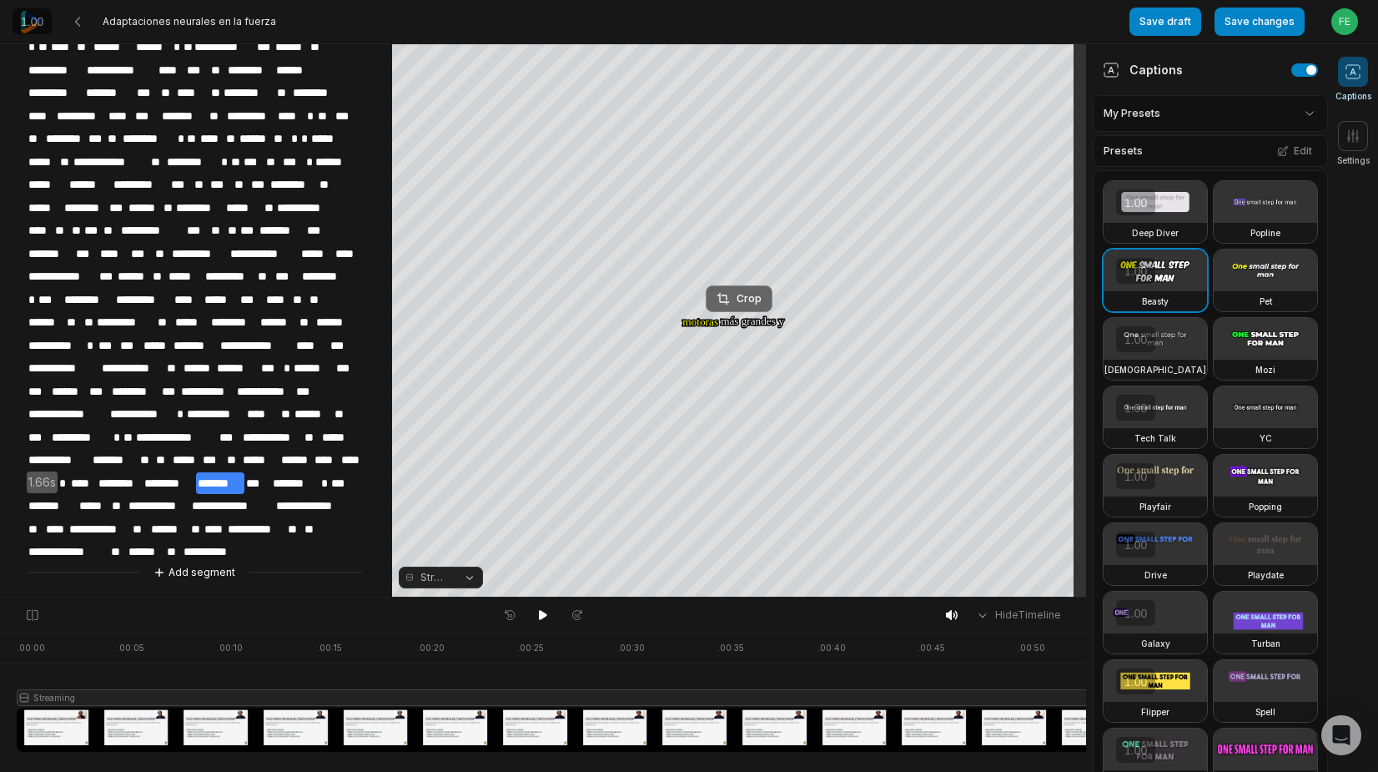
click at [744, 310] on button "Crop" at bounding box center [739, 298] width 67 height 27
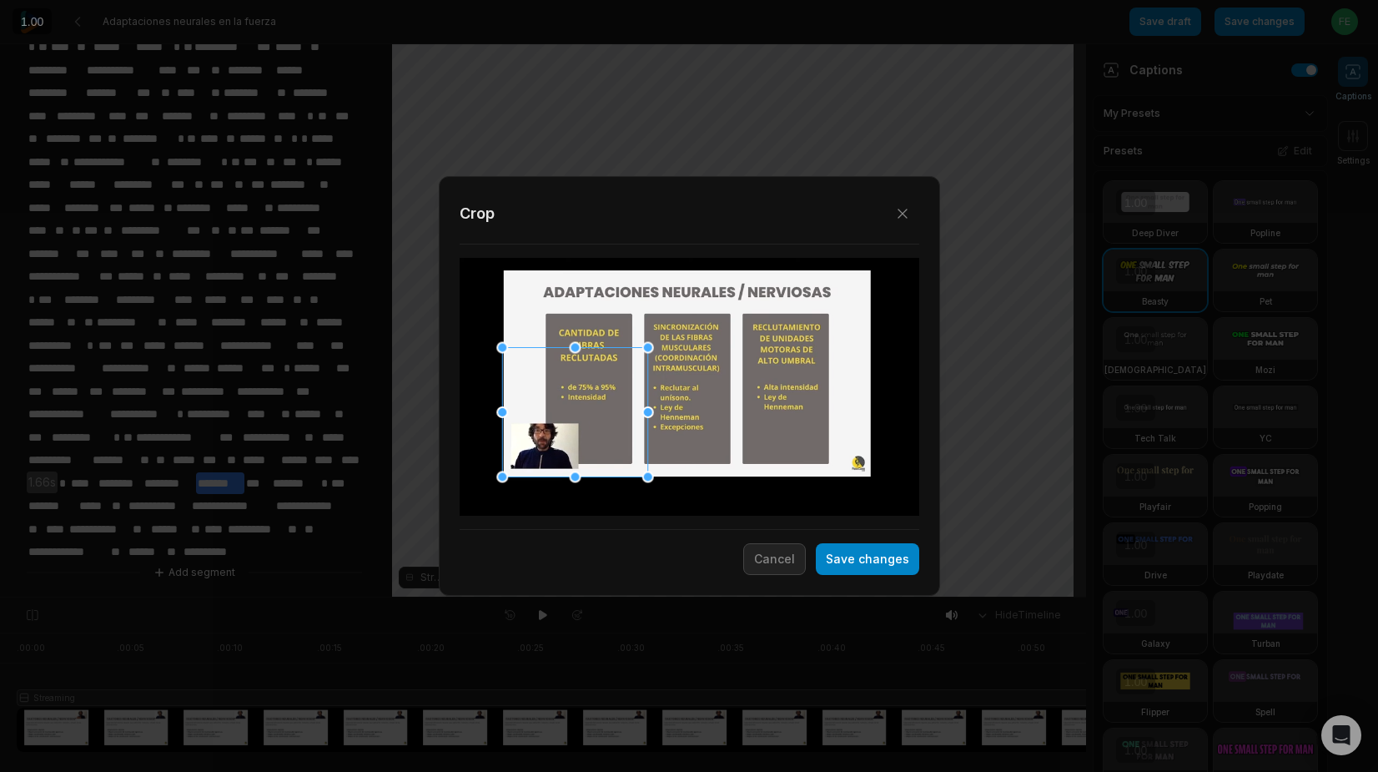
drag, startPoint x: 637, startPoint y: 422, endPoint x: 523, endPoint y: 447, distance: 117.0
click at [523, 447] on div at bounding box center [574, 411] width 145 height 129
drag, startPoint x: 649, startPoint y: 346, endPoint x: 586, endPoint y: 415, distance: 93.9
click at [586, 415] on div at bounding box center [584, 416] width 12 height 12
click at [865, 566] on button "Save changes" at bounding box center [867, 559] width 103 height 32
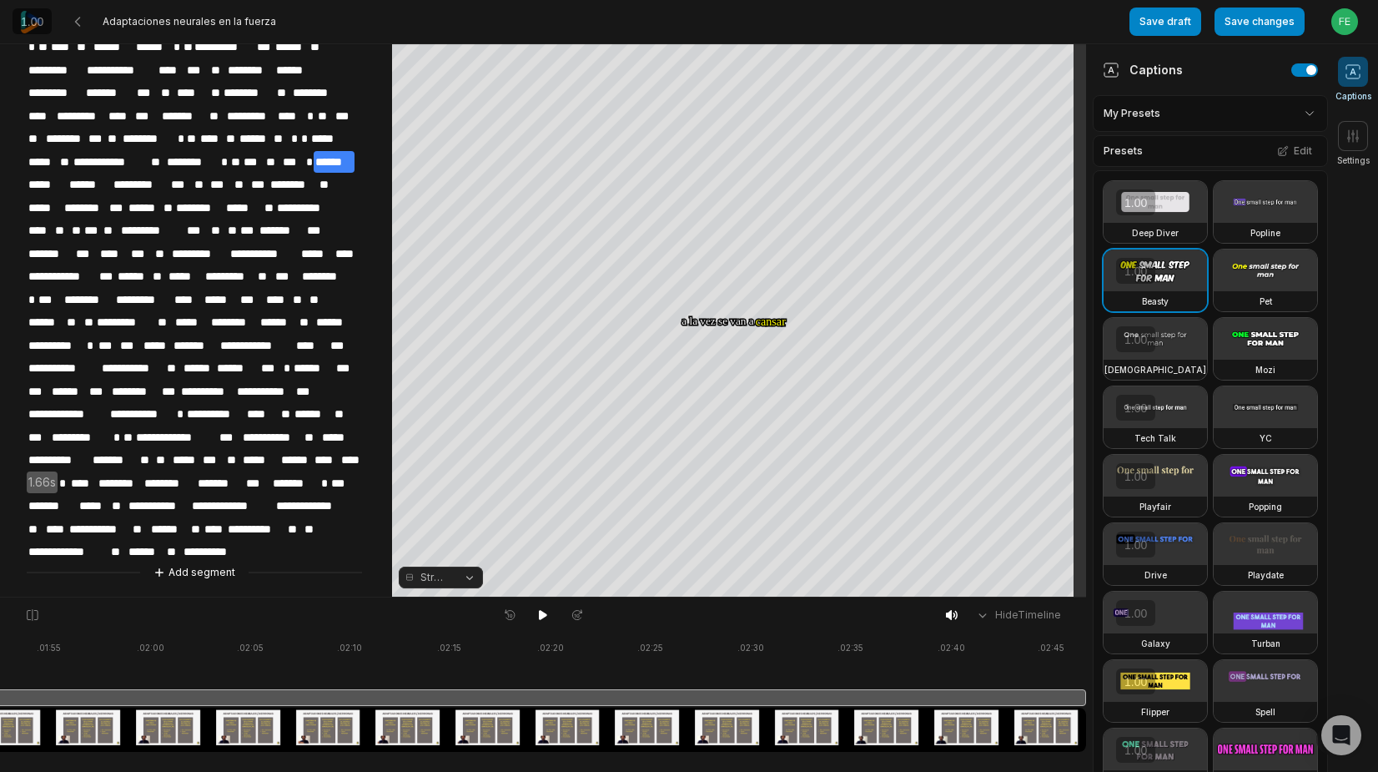
drag, startPoint x: 400, startPoint y: 692, endPoint x: -54, endPoint y: 681, distance: 454.0
click at [0, 681] on html "Adaptaciones neurales en la fuerza Save draft Save changes Open user menu Capti…" at bounding box center [689, 386] width 1378 height 772
drag, startPoint x: 127, startPoint y: 677, endPoint x: -54, endPoint y: 695, distance: 182.0
click at [0, 695] on html "Adaptaciones neurales en la fuerza Save draft Save changes Open user menu Capti…" at bounding box center [689, 386] width 1378 height 772
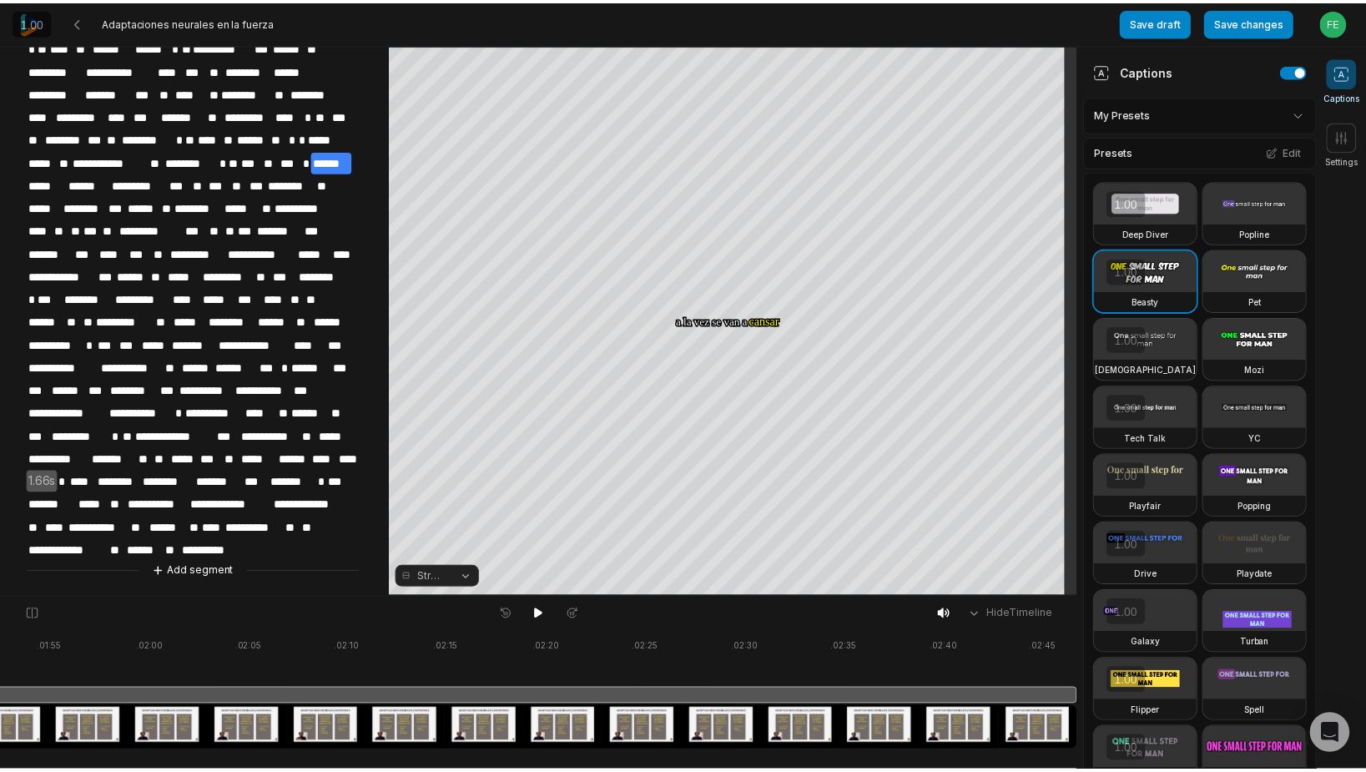
scroll to position [0, 0]
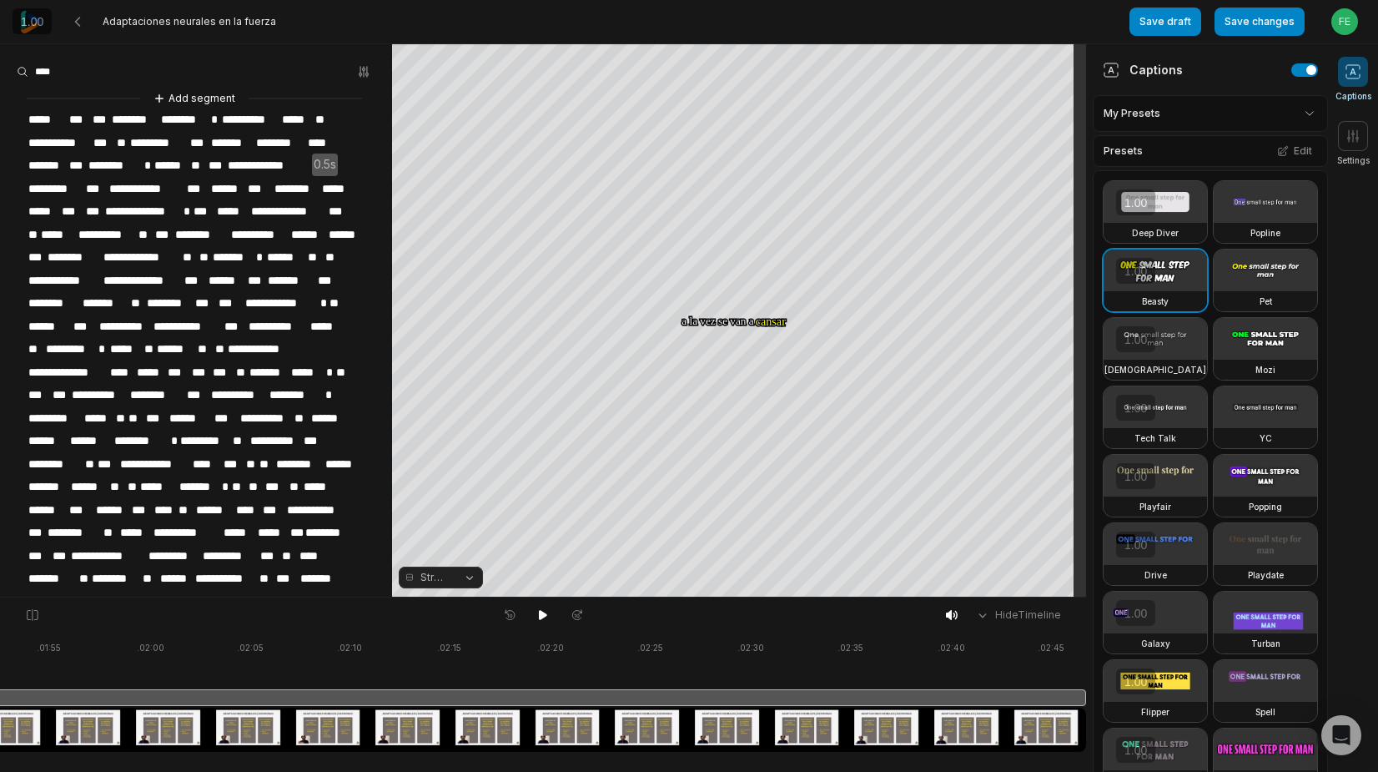
click at [49, 116] on span "*****" at bounding box center [47, 119] width 41 height 23
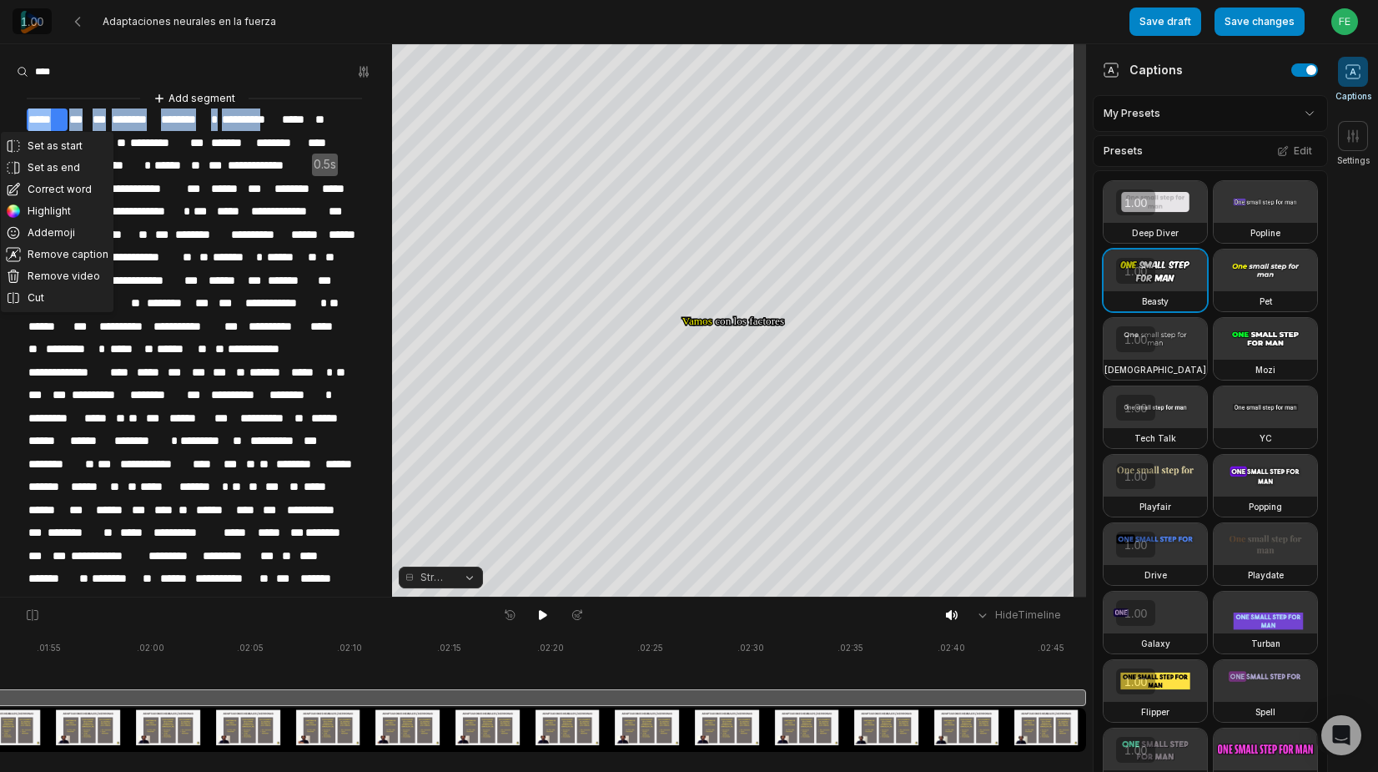
click at [49, 116] on span "*****" at bounding box center [47, 119] width 41 height 23
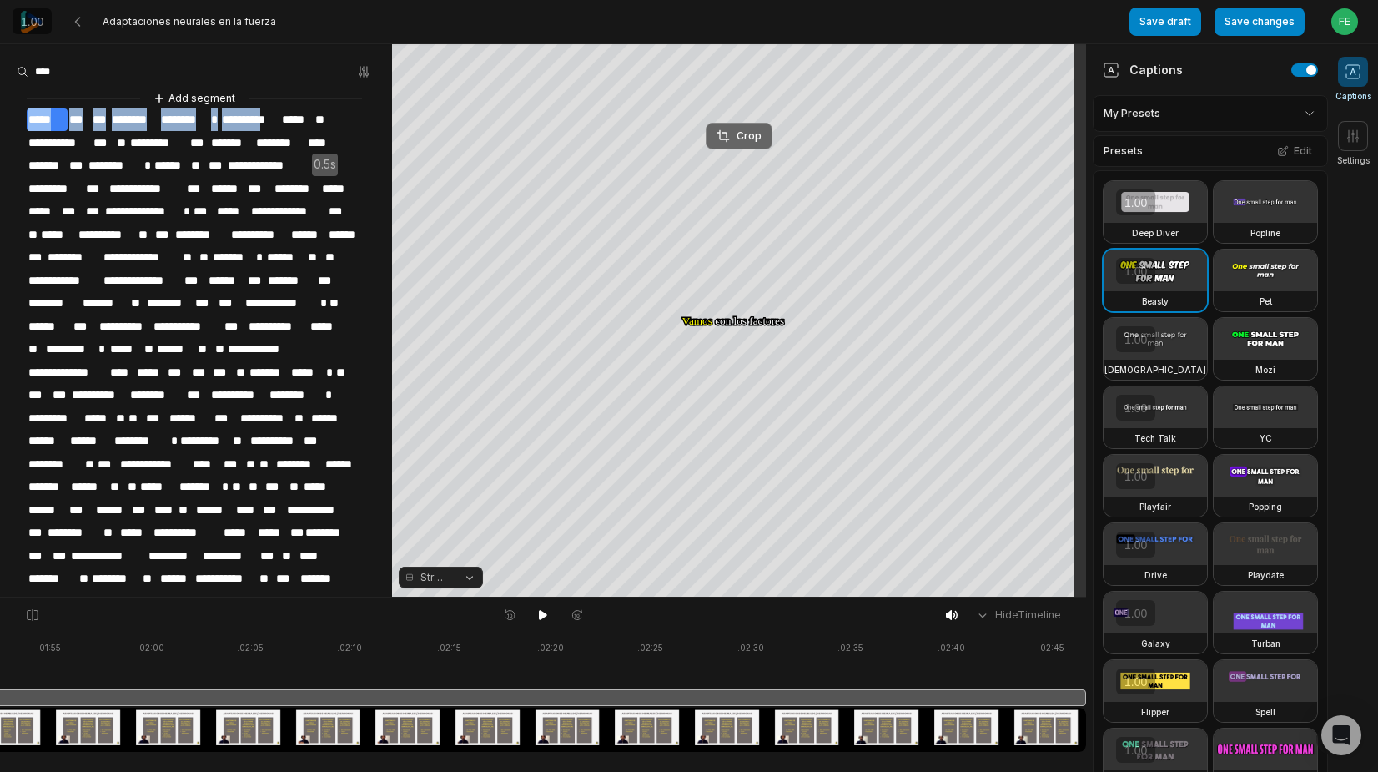
click at [740, 137] on div "Crop" at bounding box center [739, 135] width 45 height 15
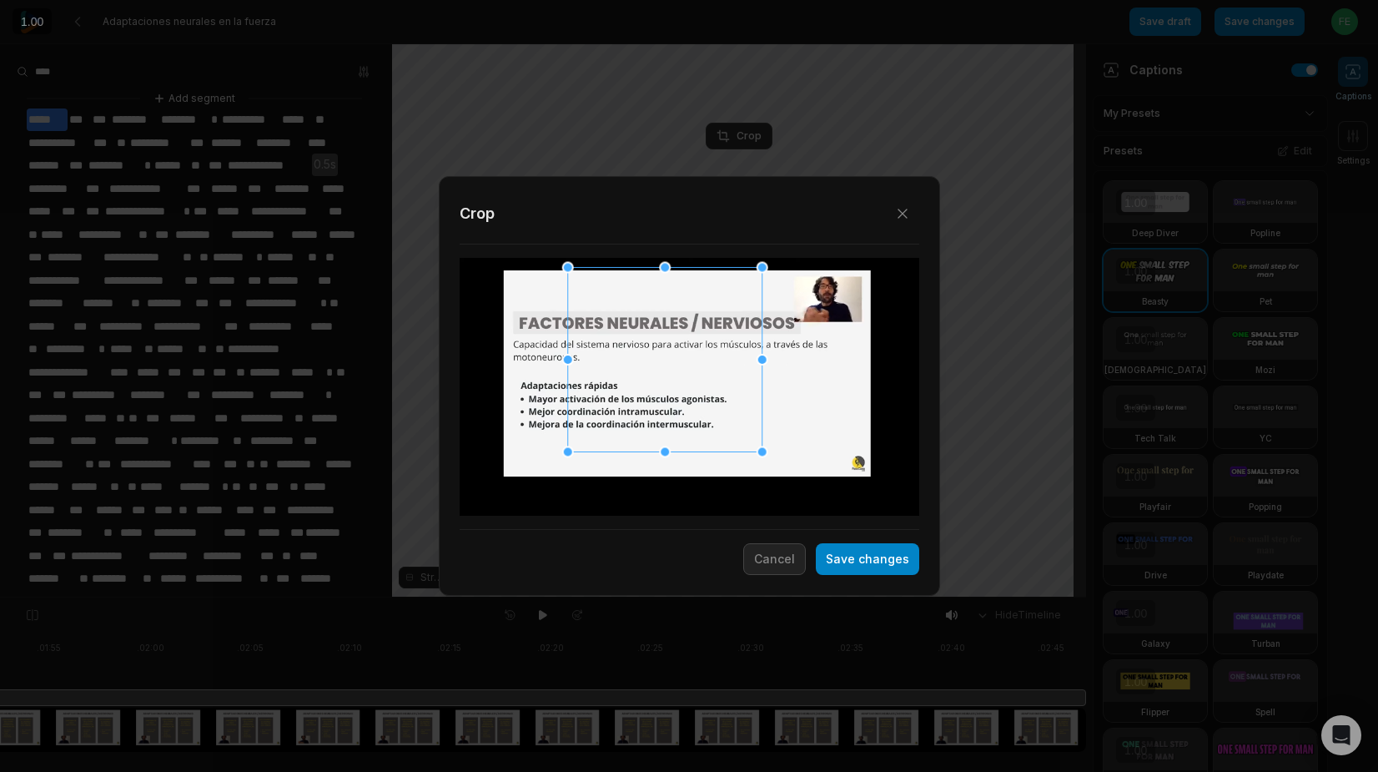
drag, startPoint x: 615, startPoint y: 316, endPoint x: 212, endPoint y: 224, distance: 413.3
click at [214, 597] on div "Close Crop Save changes Cancel" at bounding box center [689, 597] width 1378 height 0
drag, startPoint x: 563, startPoint y: 451, endPoint x: 51, endPoint y: 564, distance: 524.5
click at [52, 597] on div "Close Crop Save changes Cancel" at bounding box center [689, 597] width 1378 height 0
drag, startPoint x: 546, startPoint y: 461, endPoint x: 477, endPoint y: 457, distance: 68.5
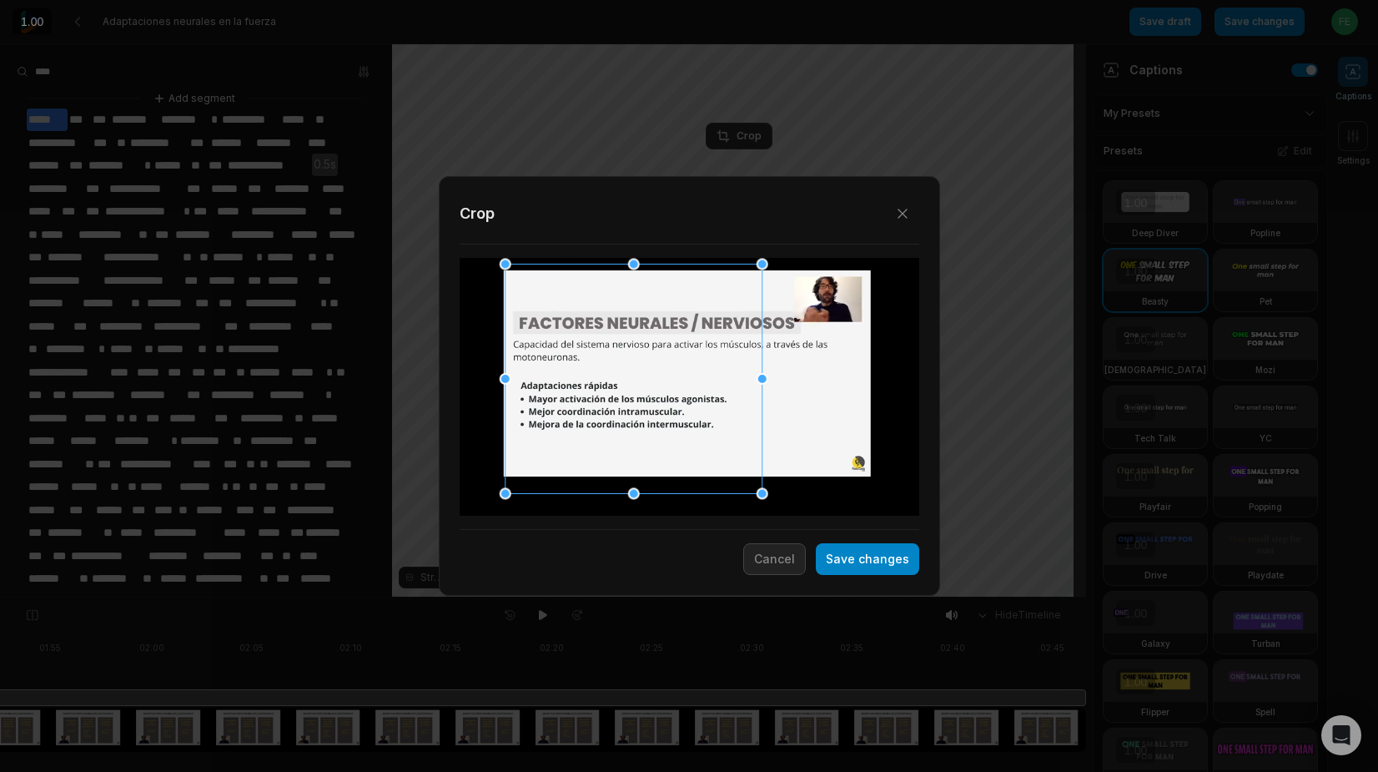
click at [477, 597] on div "Close Crop Save changes Cancel" at bounding box center [689, 597] width 1378 height 0
drag, startPoint x: 760, startPoint y: 375, endPoint x: 800, endPoint y: 389, distance: 42.2
click at [813, 597] on div "Close Crop Save changes Cancel" at bounding box center [689, 597] width 1378 height 0
drag, startPoint x: 763, startPoint y: 491, endPoint x: 867, endPoint y: 501, distance: 103.9
click at [869, 597] on div "Close Crop Save changes Cancel" at bounding box center [689, 597] width 1378 height 0
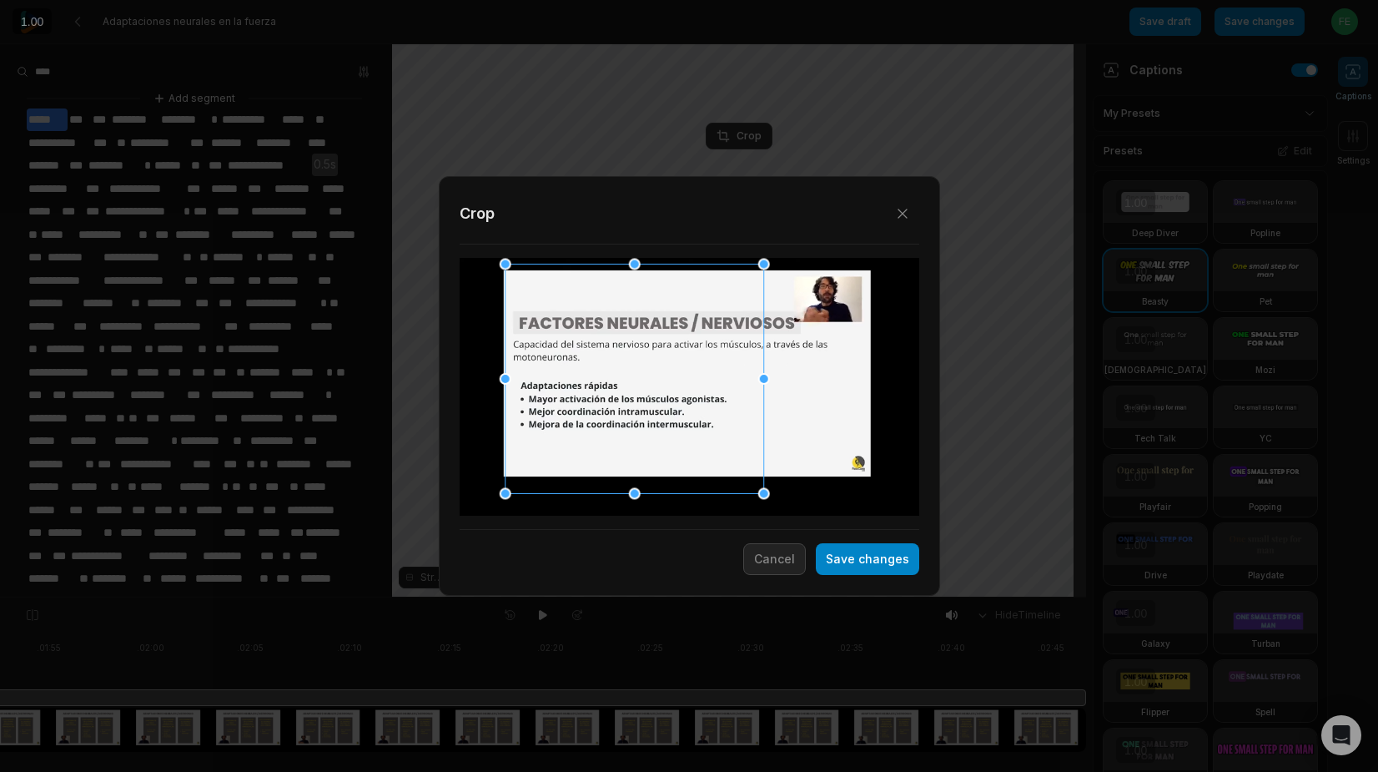
drag, startPoint x: 766, startPoint y: 377, endPoint x: 737, endPoint y: 374, distance: 29.4
click at [783, 597] on div "Close Crop Save changes Cancel" at bounding box center [689, 597] width 1378 height 0
drag, startPoint x: 665, startPoint y: 374, endPoint x: 672, endPoint y: 368, distance: 8.9
click at [672, 368] on div at bounding box center [640, 372] width 259 height 229
drag, startPoint x: 773, startPoint y: 256, endPoint x: 844, endPoint y: 262, distance: 72.0
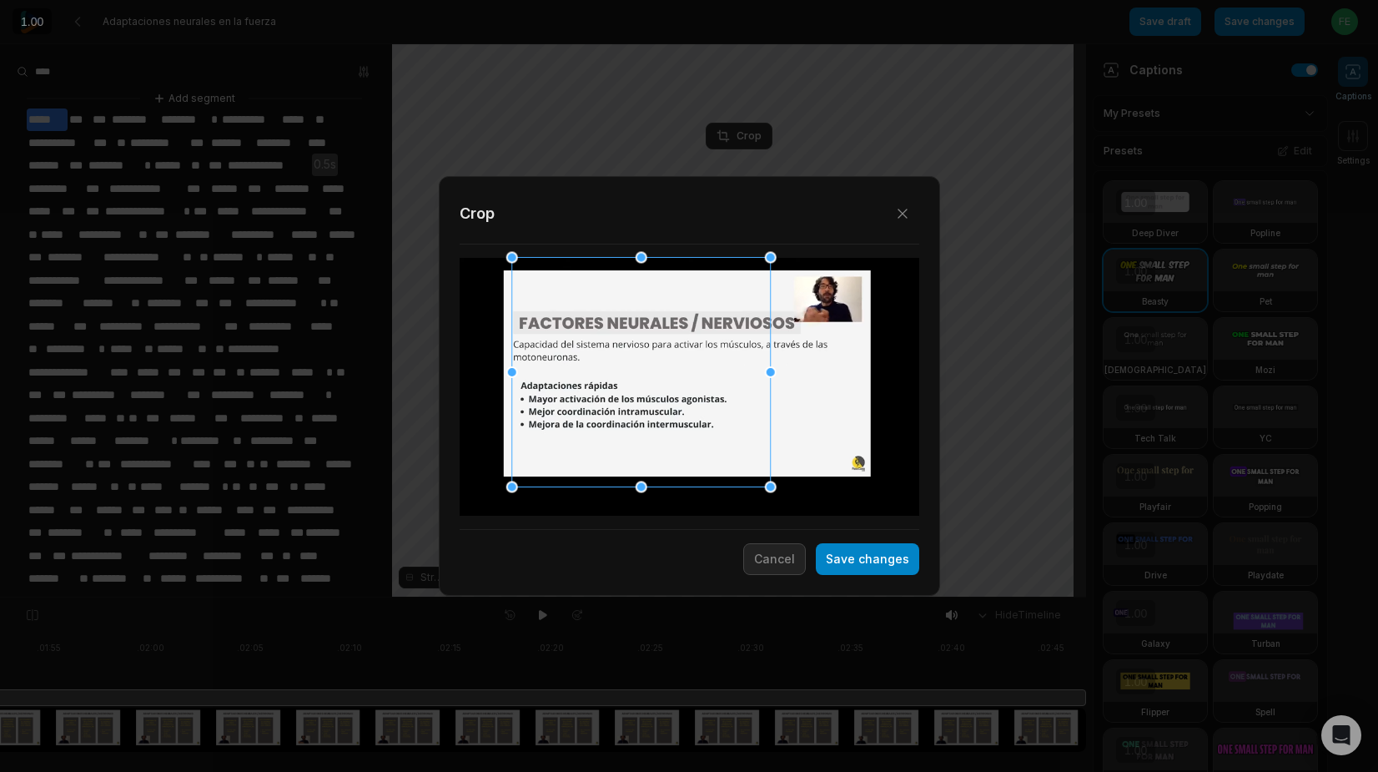
click at [829, 597] on div "Close Crop Save changes Cancel" at bounding box center [689, 597] width 1378 height 0
drag, startPoint x: 770, startPoint y: 486, endPoint x: 841, endPoint y: 520, distance: 78.7
click at [841, 597] on div "Close Crop Save changes Cancel" at bounding box center [689, 597] width 1378 height 0
click at [858, 563] on button "Save changes" at bounding box center [867, 559] width 103 height 32
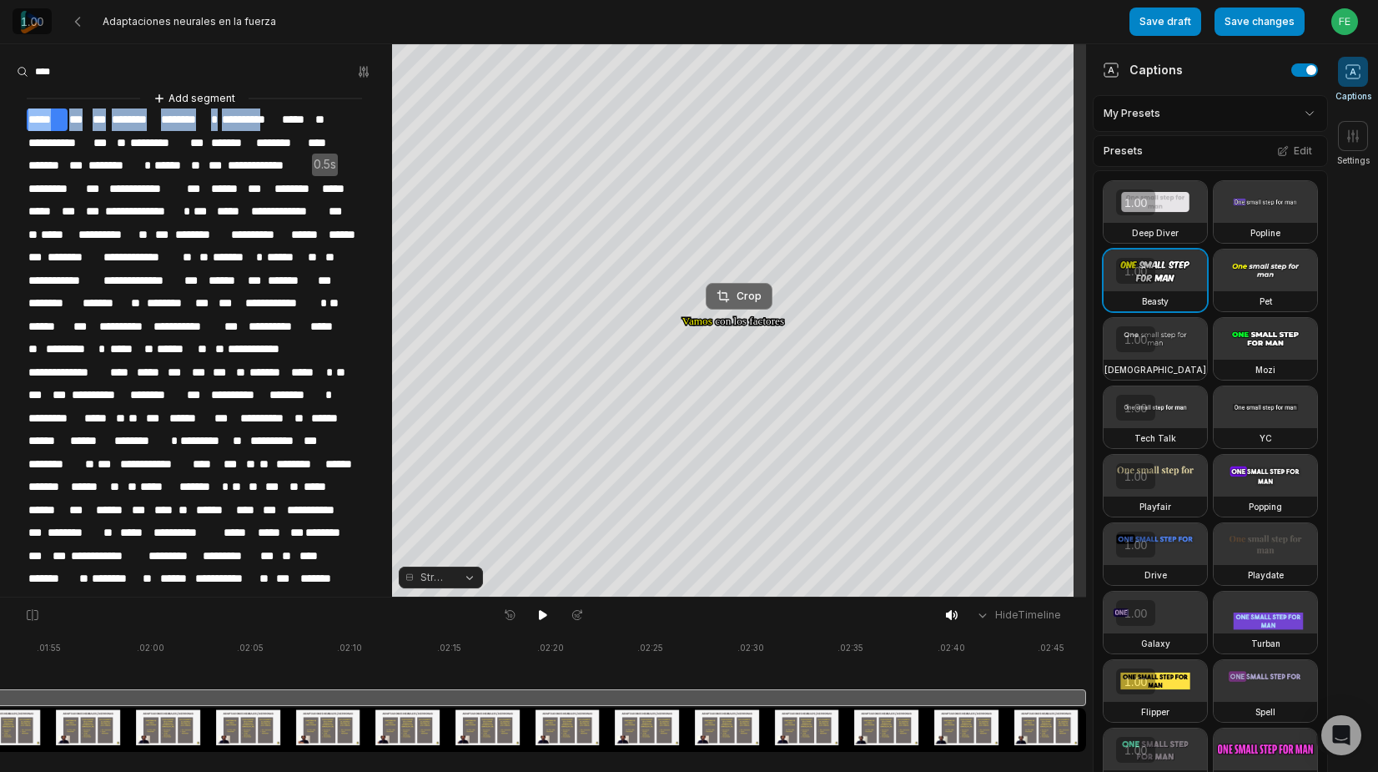
click at [724, 295] on icon at bounding box center [723, 296] width 13 height 13
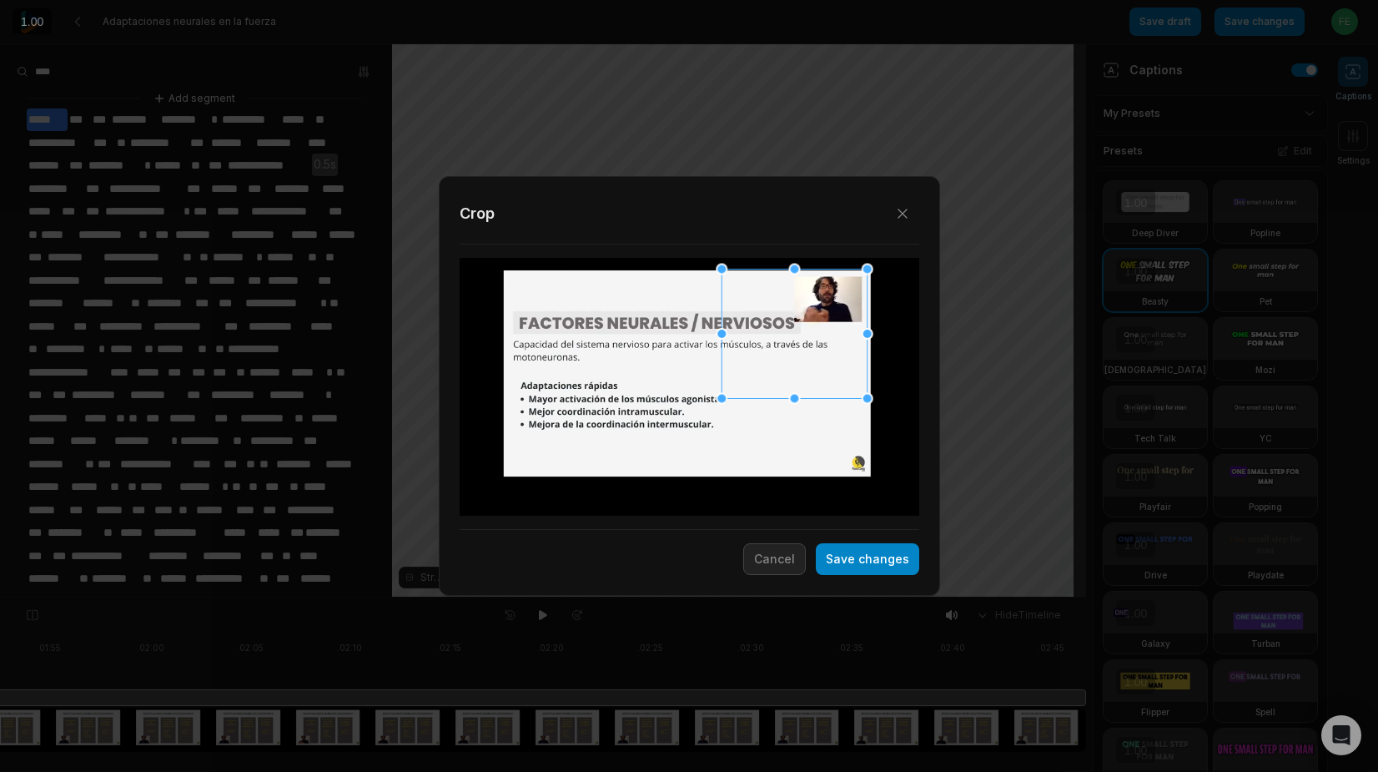
drag, startPoint x: 702, startPoint y: 384, endPoint x: 806, endPoint y: 330, distance: 116.4
click at [806, 330] on div at bounding box center [794, 333] width 145 height 129
drag, startPoint x: 721, startPoint y: 395, endPoint x: 820, endPoint y: 308, distance: 131.9
click at [820, 597] on div "Close Crop Save changes Cancel" at bounding box center [689, 597] width 1378 height 0
click at [845, 555] on button "Save changes" at bounding box center [867, 559] width 103 height 32
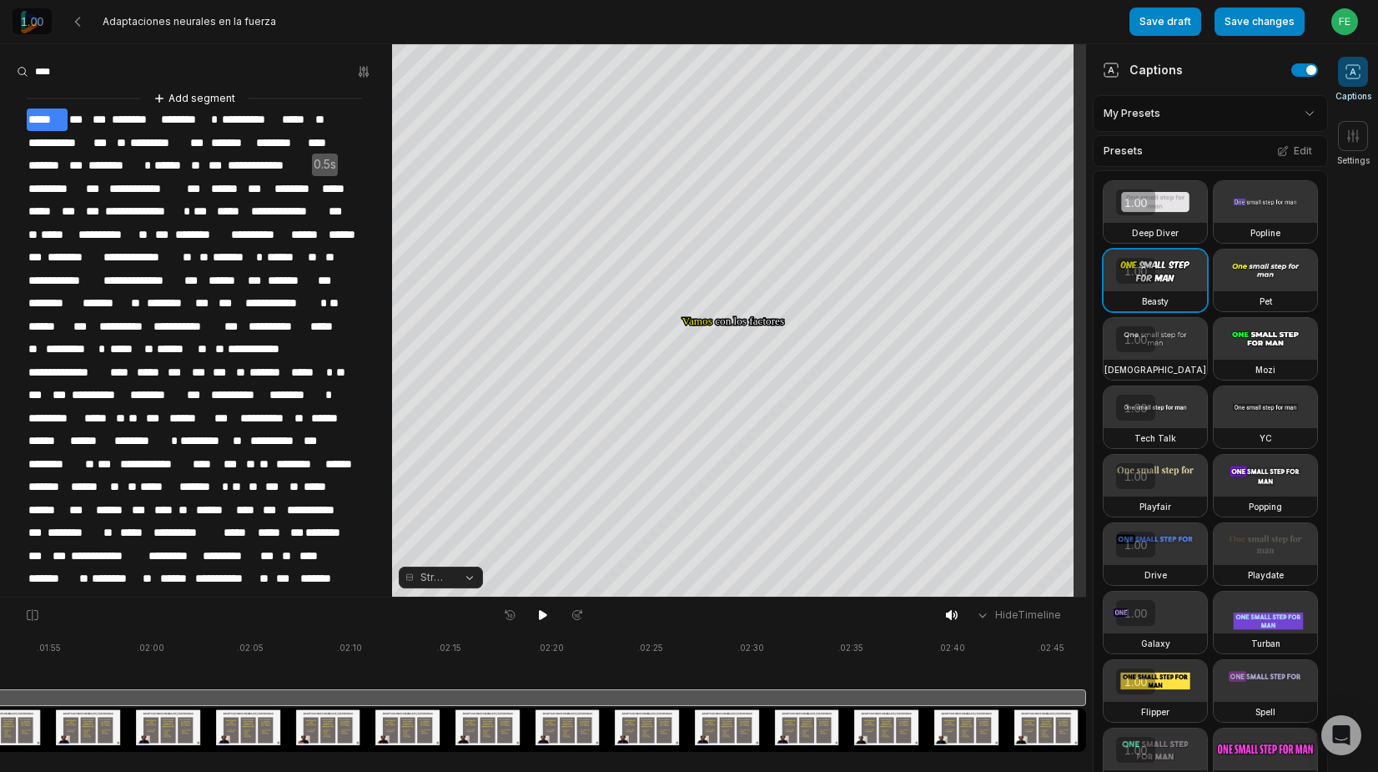
click at [274, 476] on span "********" at bounding box center [298, 464] width 49 height 23
click at [1244, 27] on button "Save changes" at bounding box center [1260, 22] width 90 height 28
